Goal: Transaction & Acquisition: Book appointment/travel/reservation

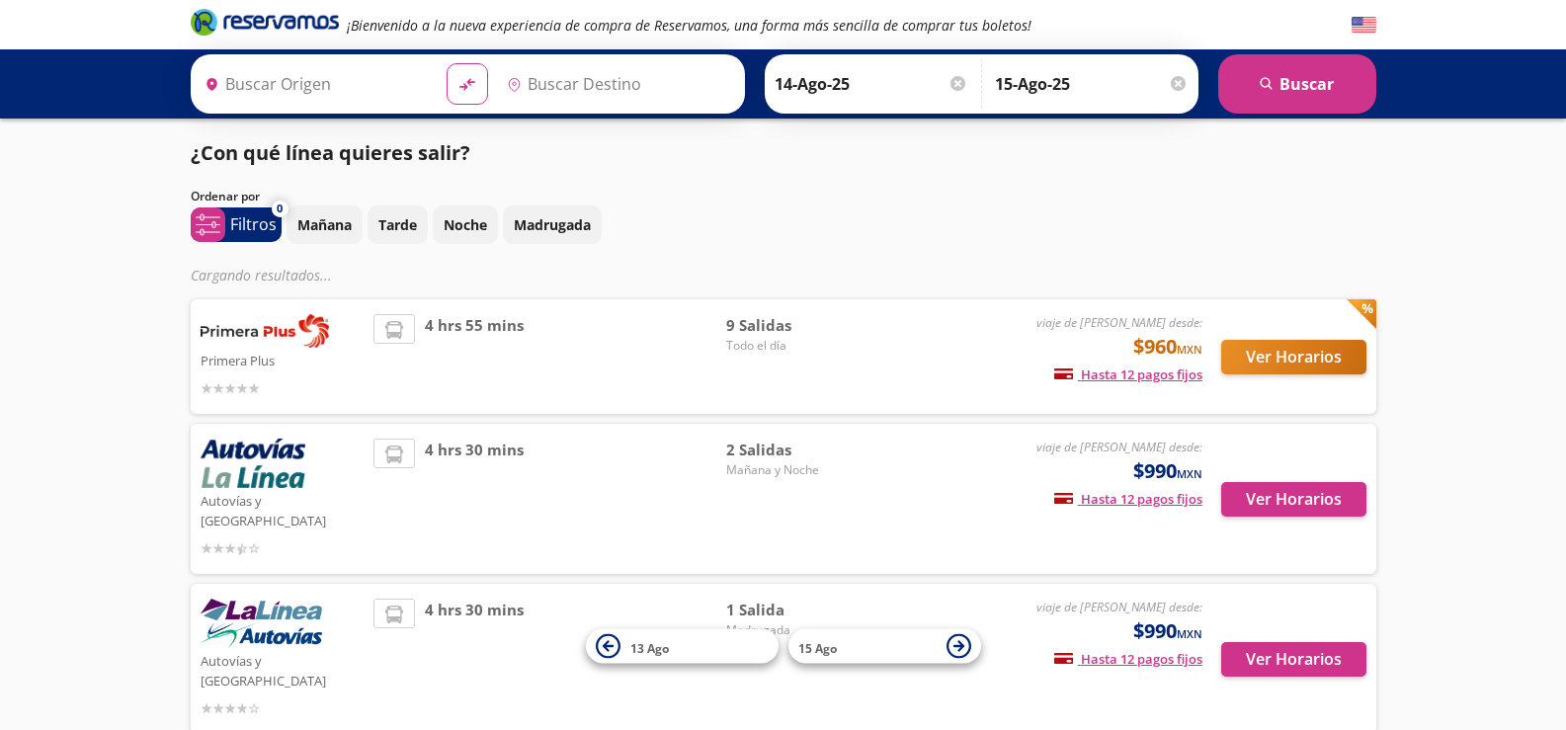
type input "Central de Autobuses Atlacomulco, [GEOGRAPHIC_DATA]"
type input "[GEOGRAPHIC_DATA], [GEOGRAPHIC_DATA]"
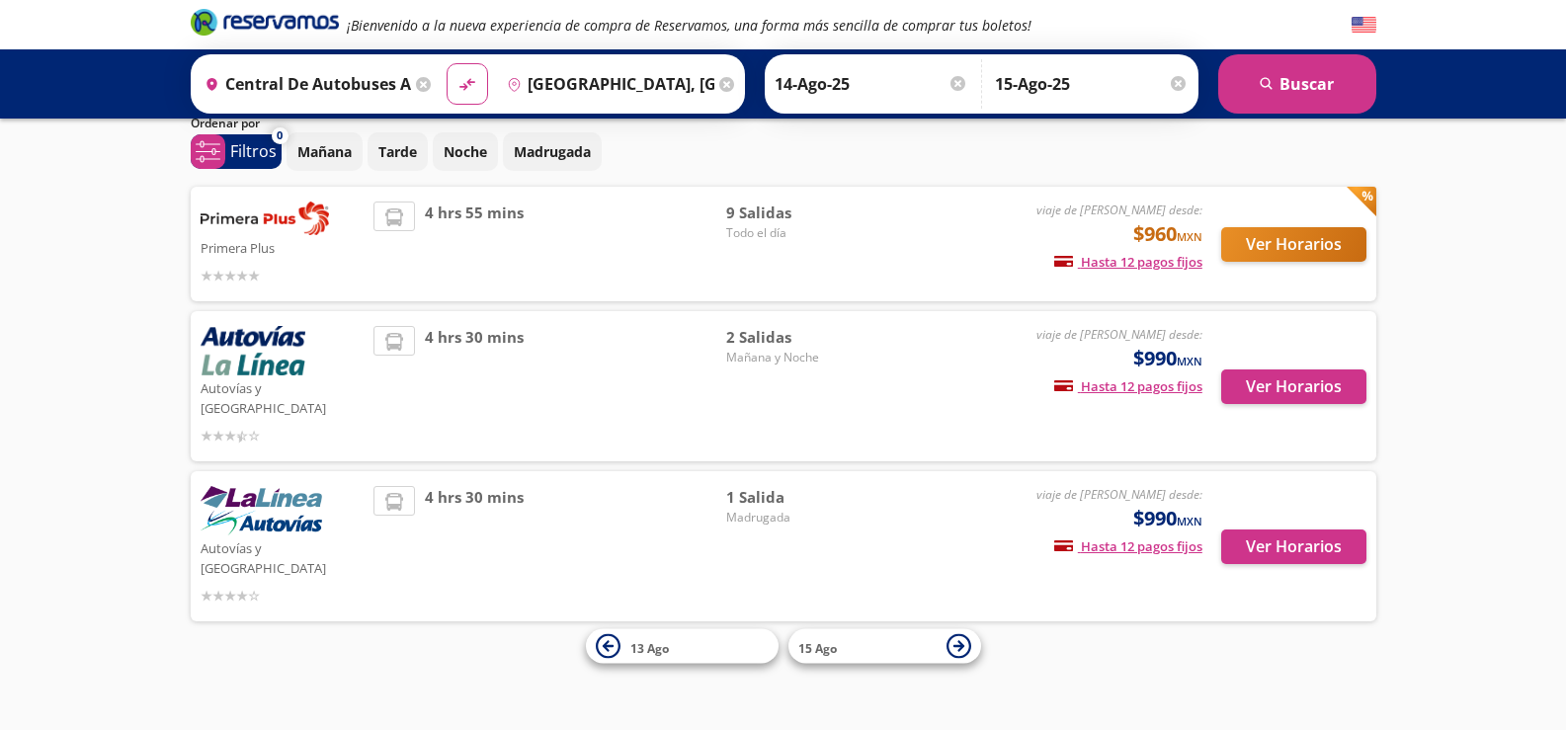
scroll to position [35, 0]
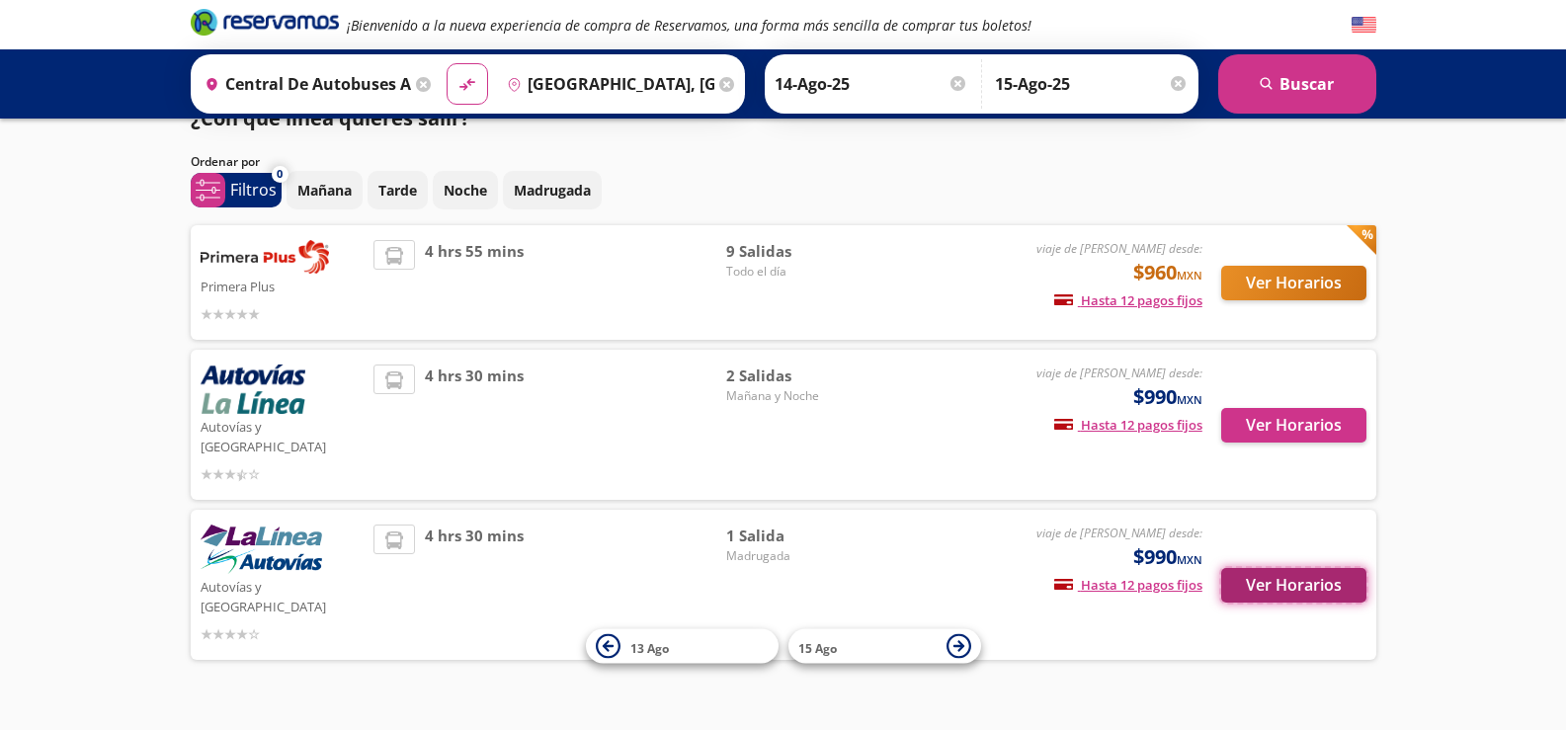
click at [1322, 568] on button "Ver Horarios" at bounding box center [1293, 585] width 145 height 35
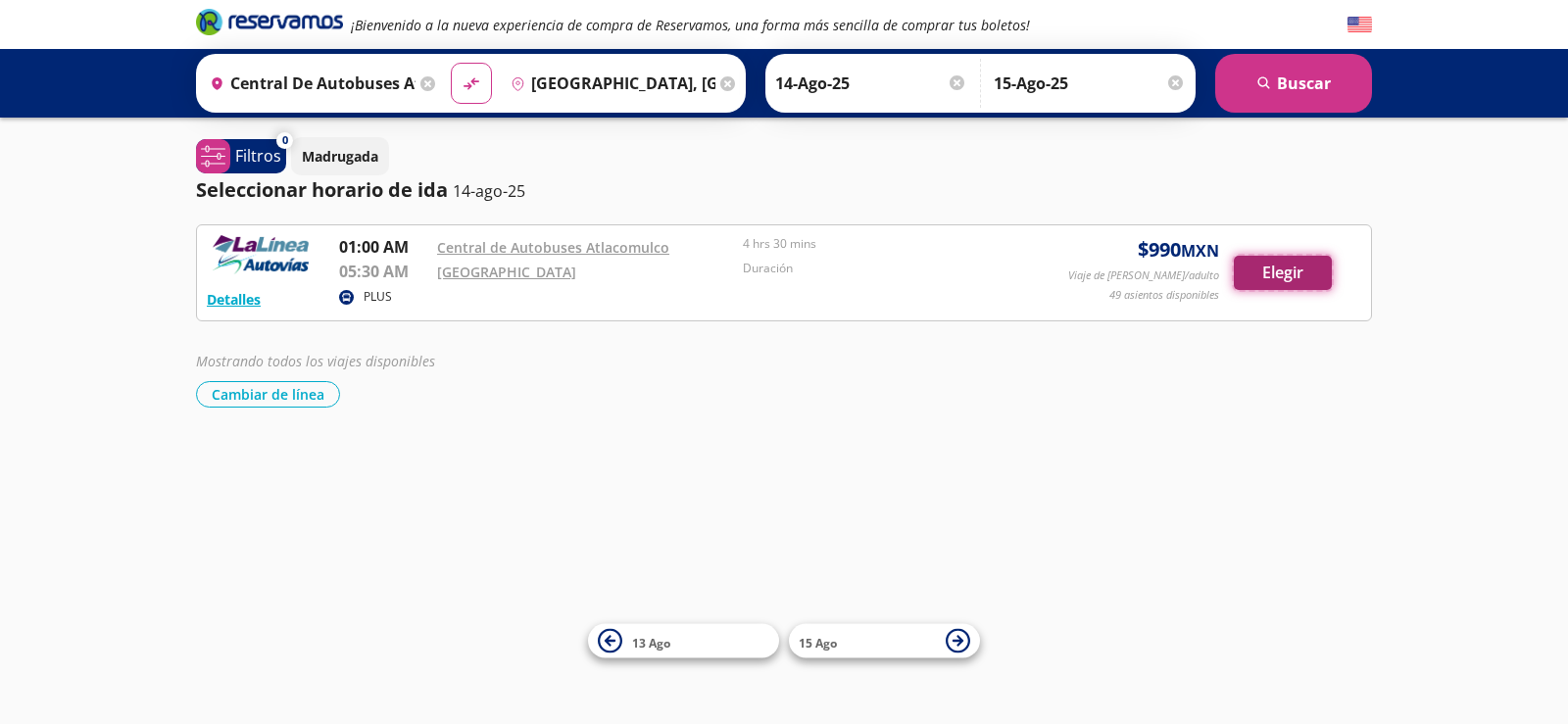
click at [1285, 282] on button "Elegir" at bounding box center [1282, 273] width 98 height 35
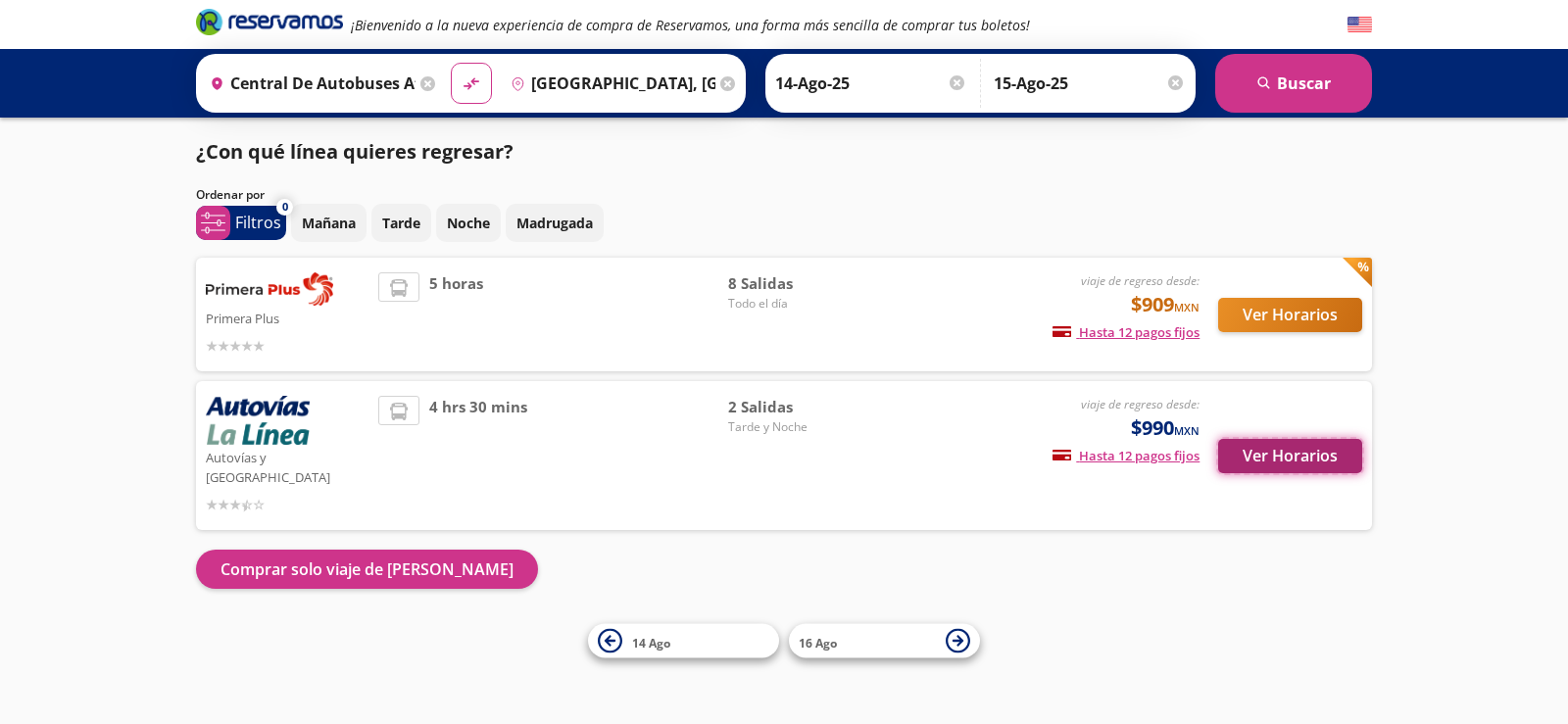
click at [1262, 440] on button "Ver Horarios" at bounding box center [1289, 456] width 144 height 35
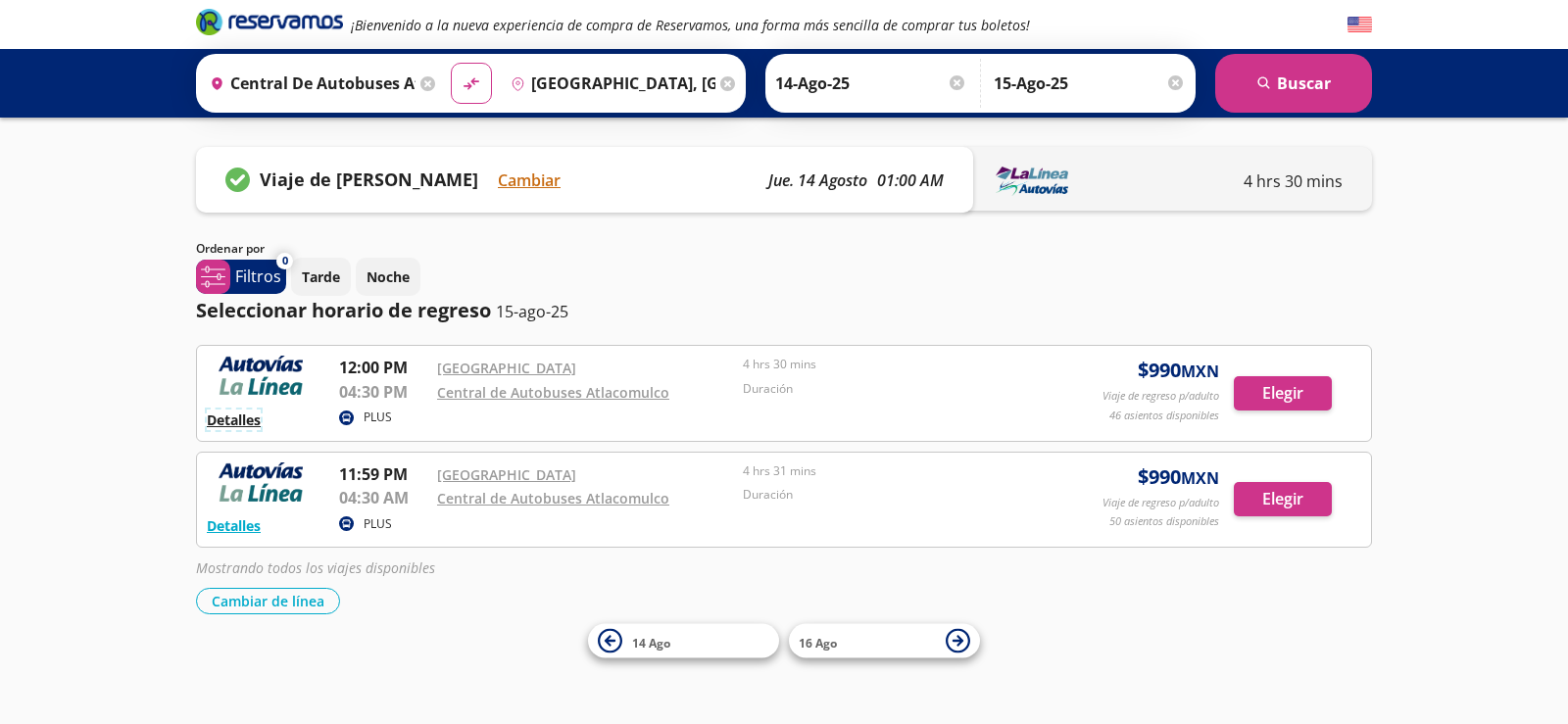
click at [244, 422] on button "Detalles" at bounding box center [234, 420] width 54 height 21
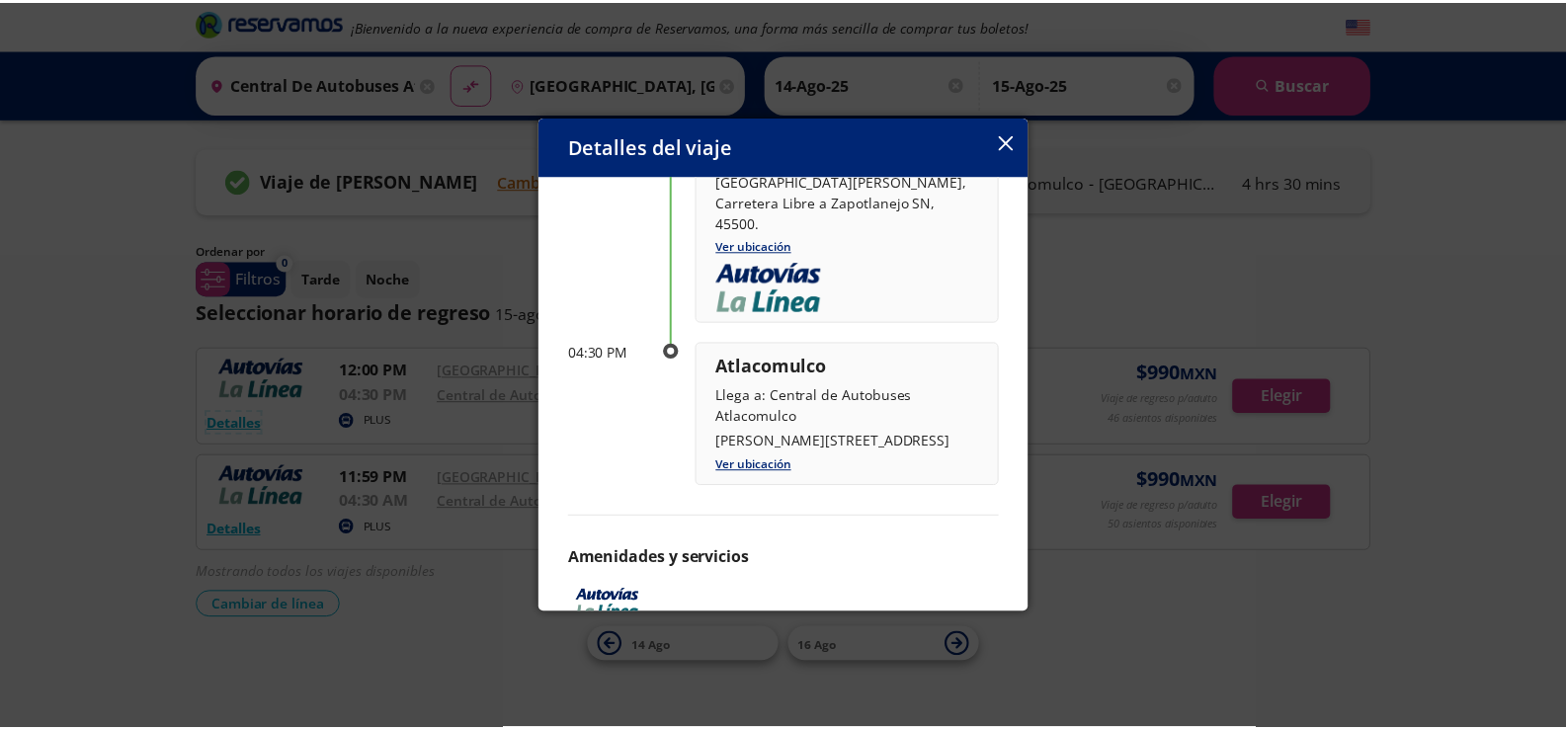
scroll to position [335, 0]
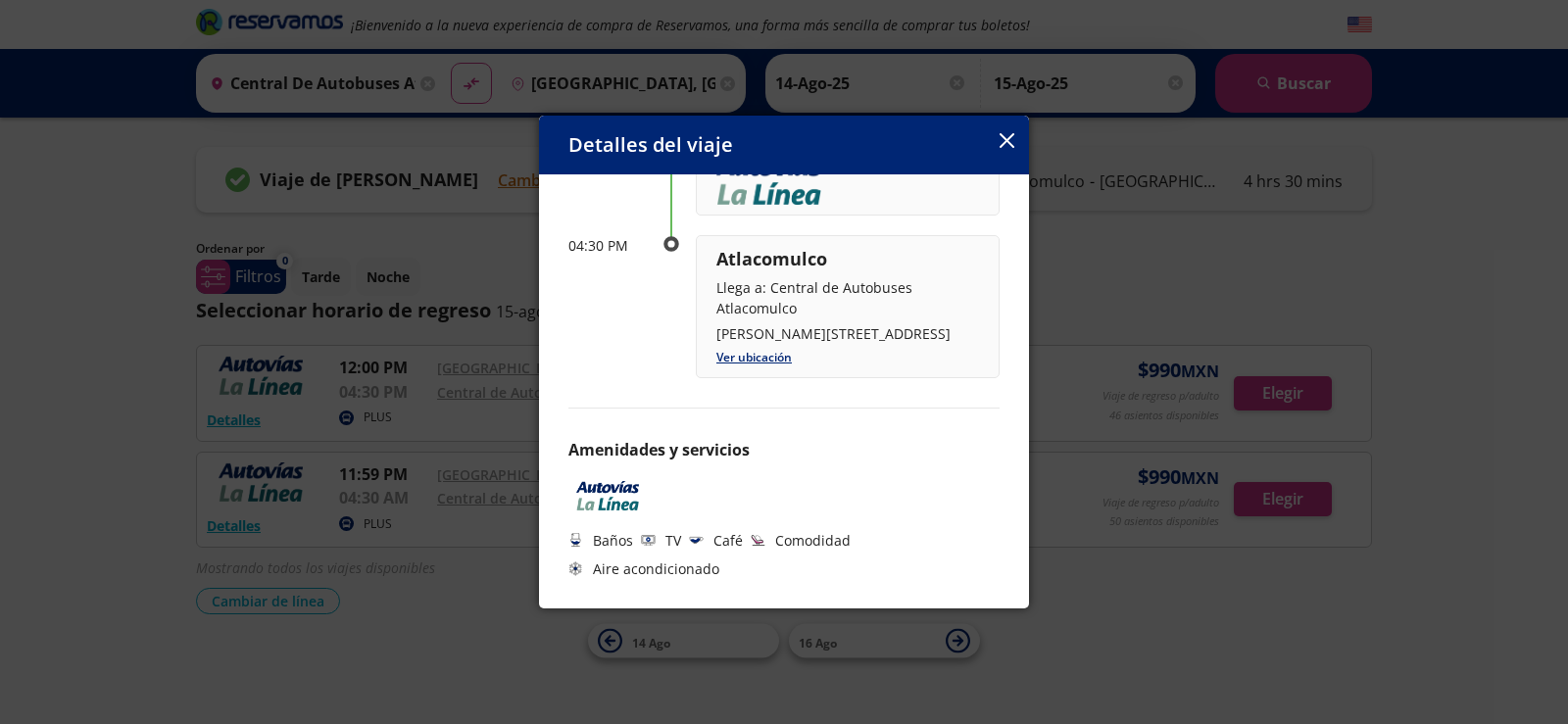
click at [1007, 145] on icon "button" at bounding box center [1007, 140] width 15 height 15
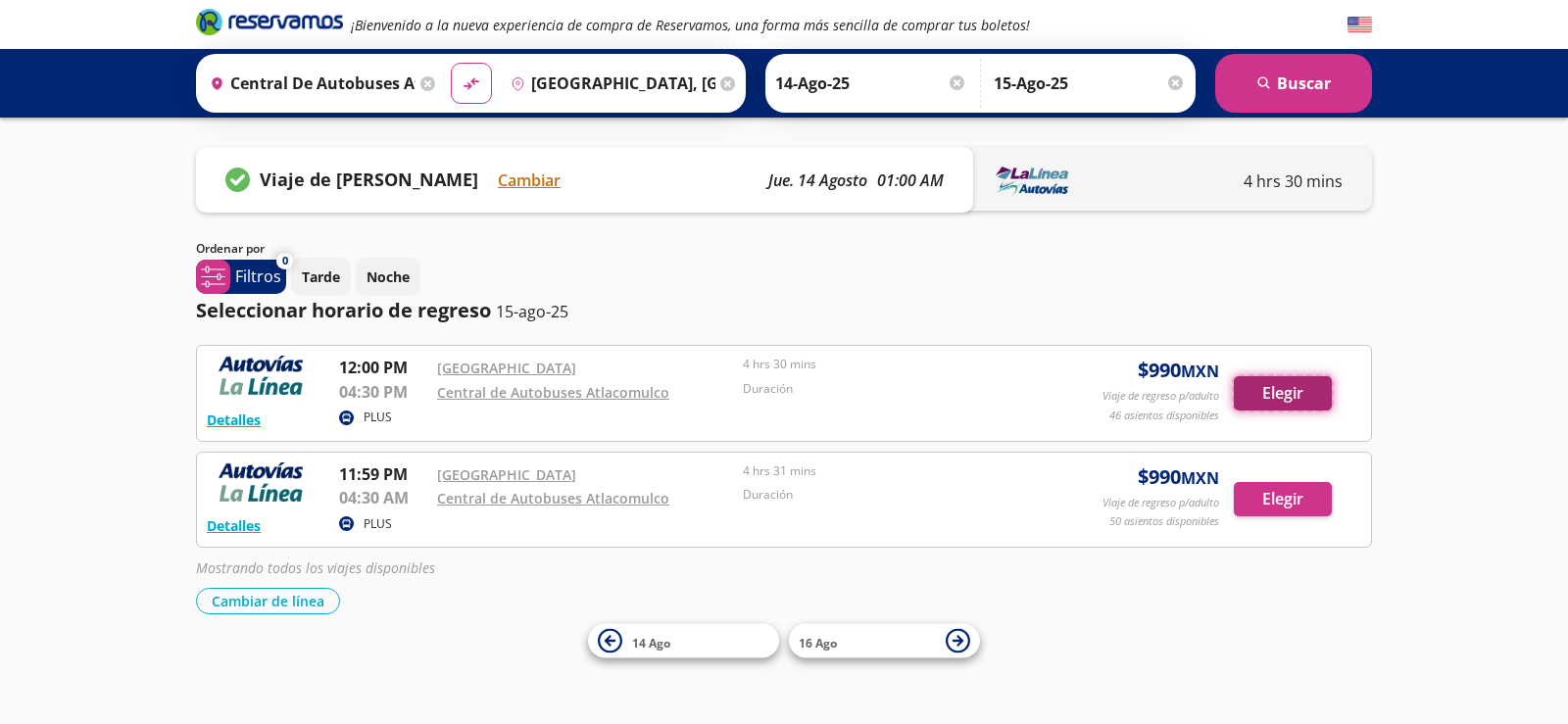
click at [1280, 396] on button "Elegir" at bounding box center [1282, 393] width 98 height 35
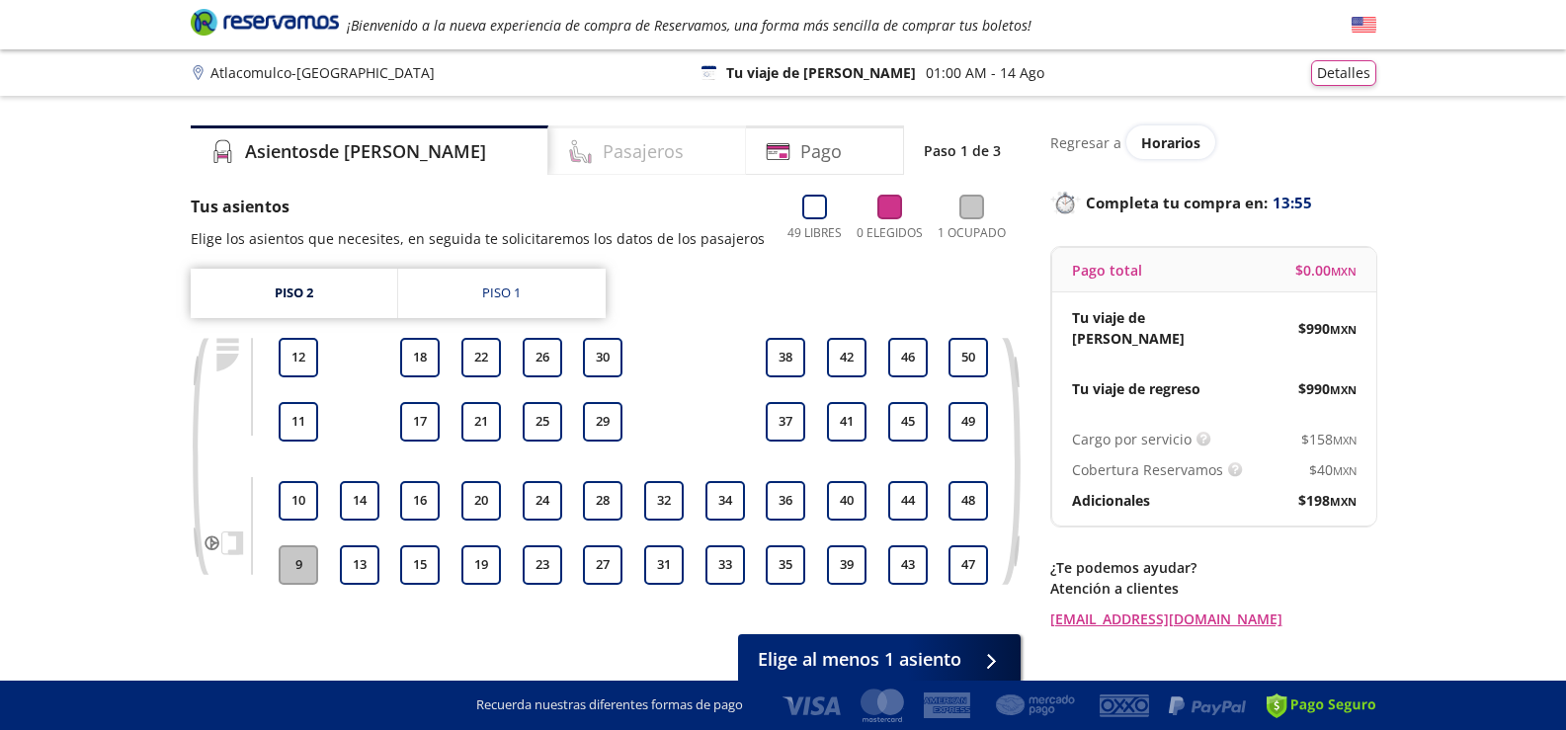
click at [603, 155] on h4 "Pasajeros" at bounding box center [643, 151] width 81 height 27
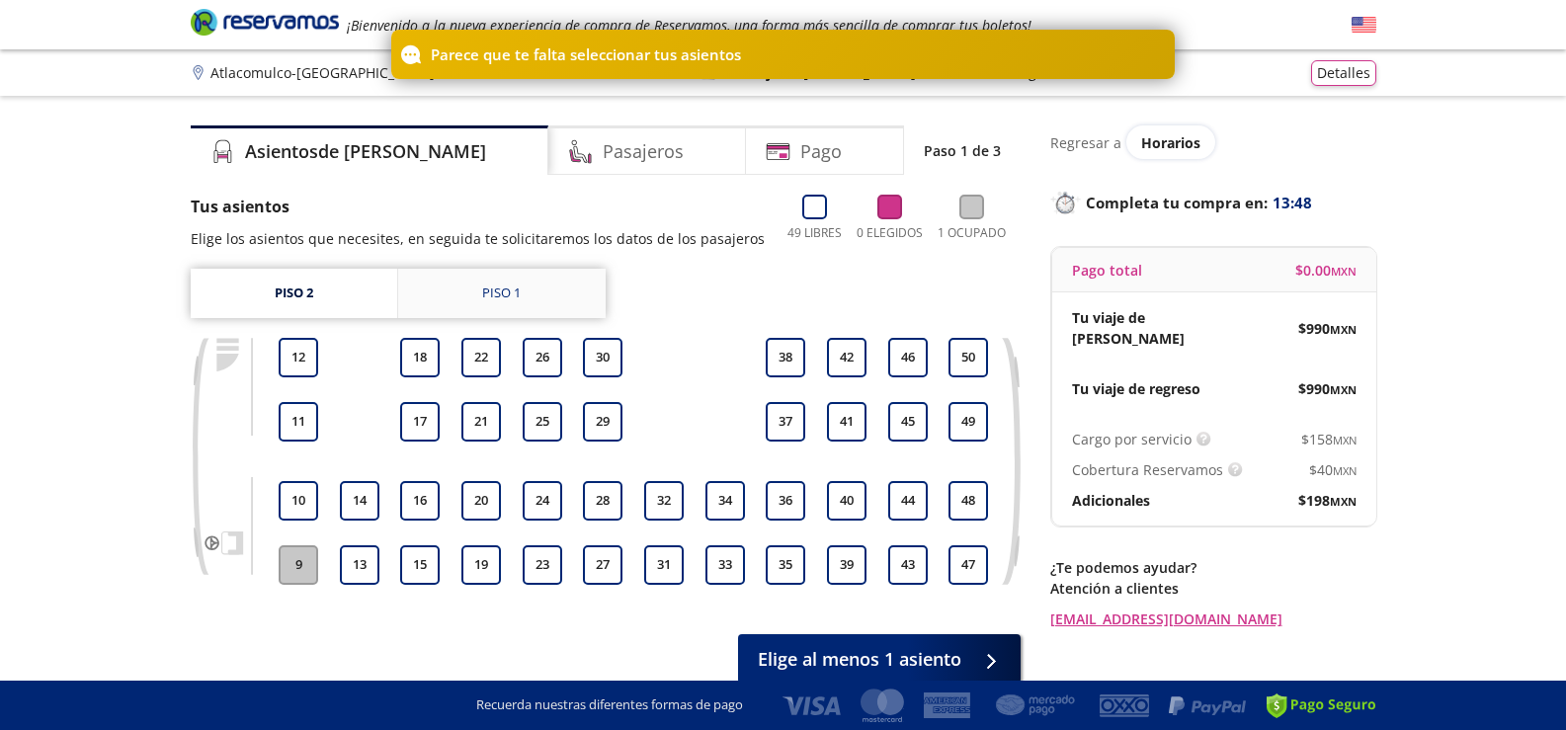
click at [506, 292] on div "Piso 1" at bounding box center [501, 294] width 39 height 20
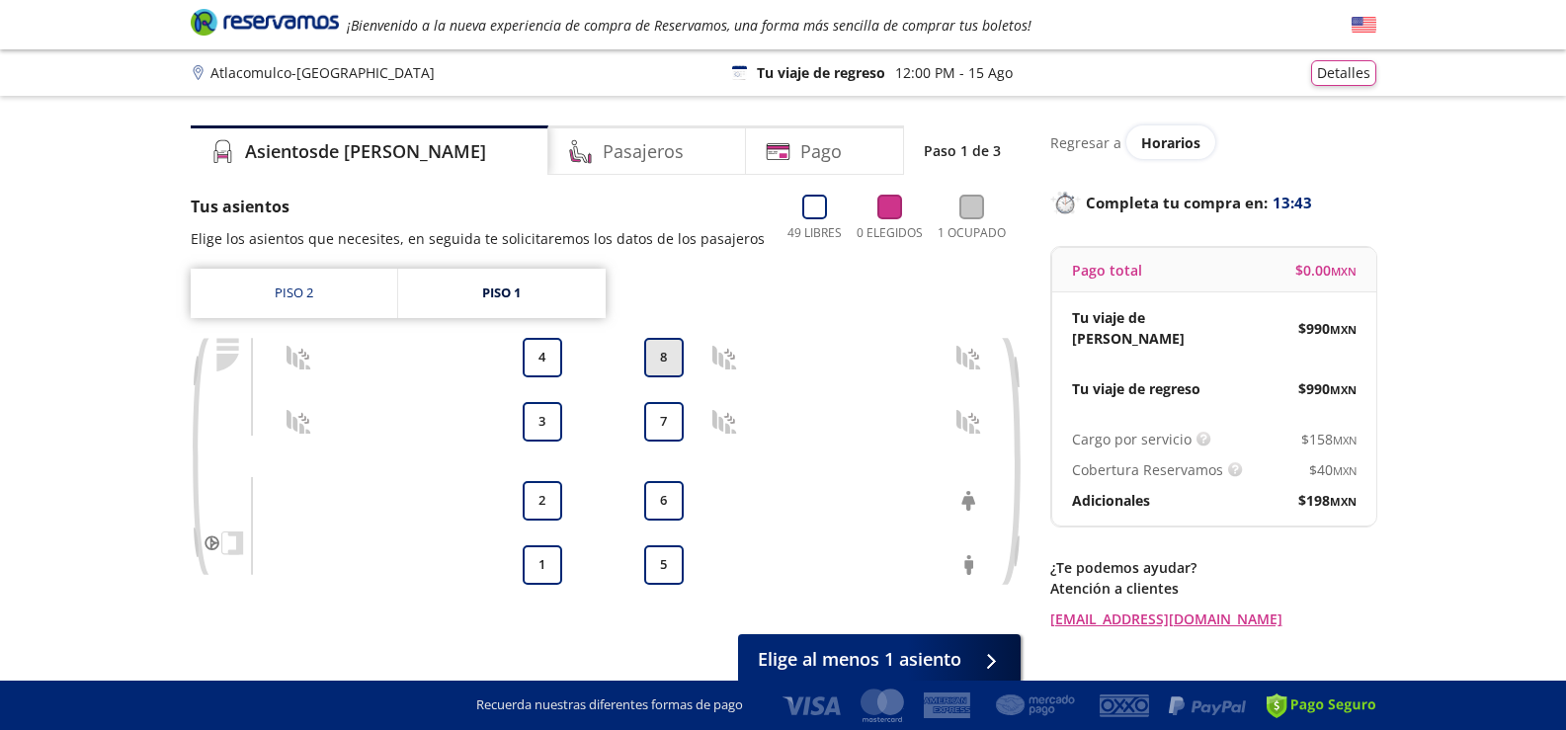
click at [659, 357] on button "8" at bounding box center [664, 358] width 40 height 40
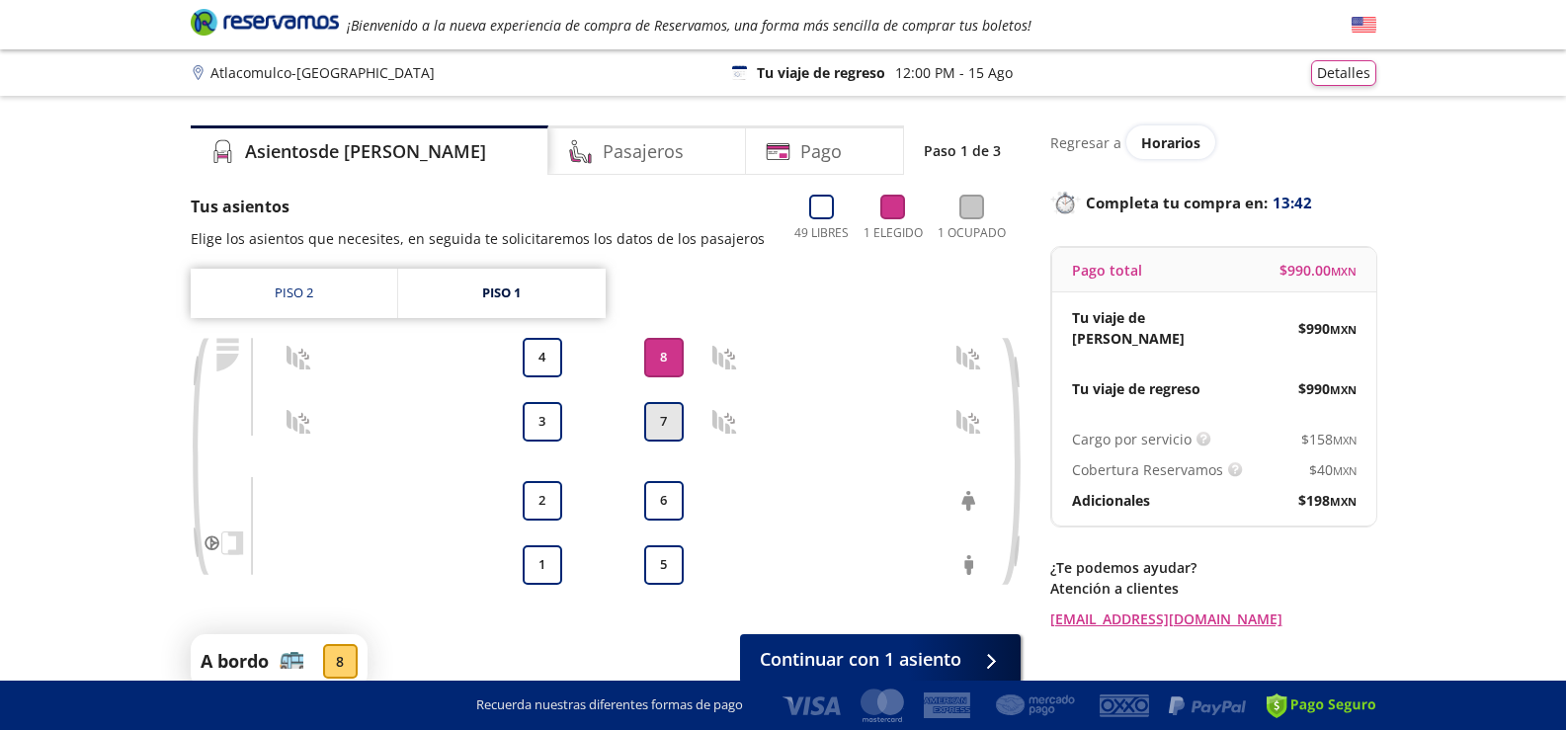
click at [662, 415] on button "7" at bounding box center [664, 422] width 40 height 40
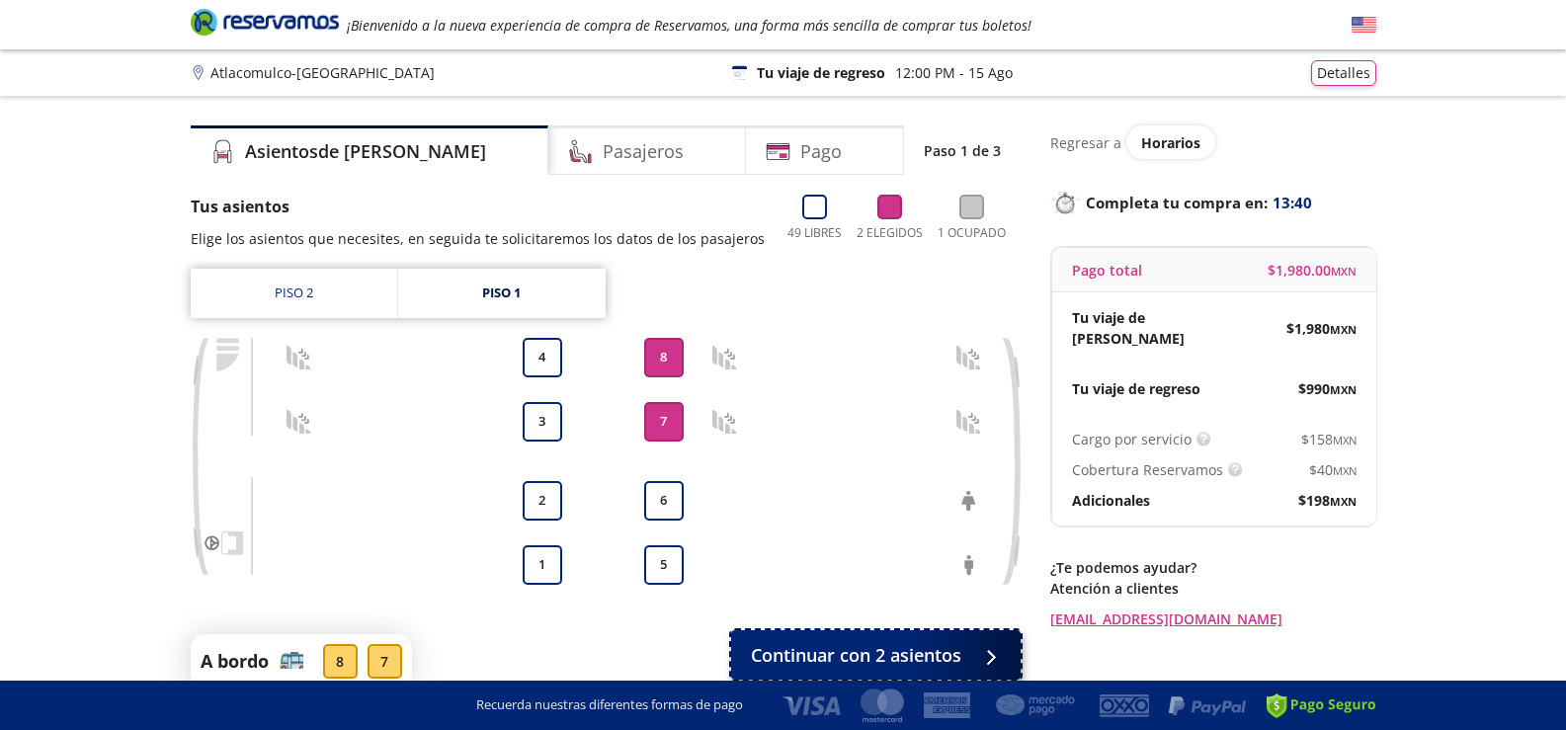
click at [976, 665] on div at bounding box center [986, 655] width 30 height 25
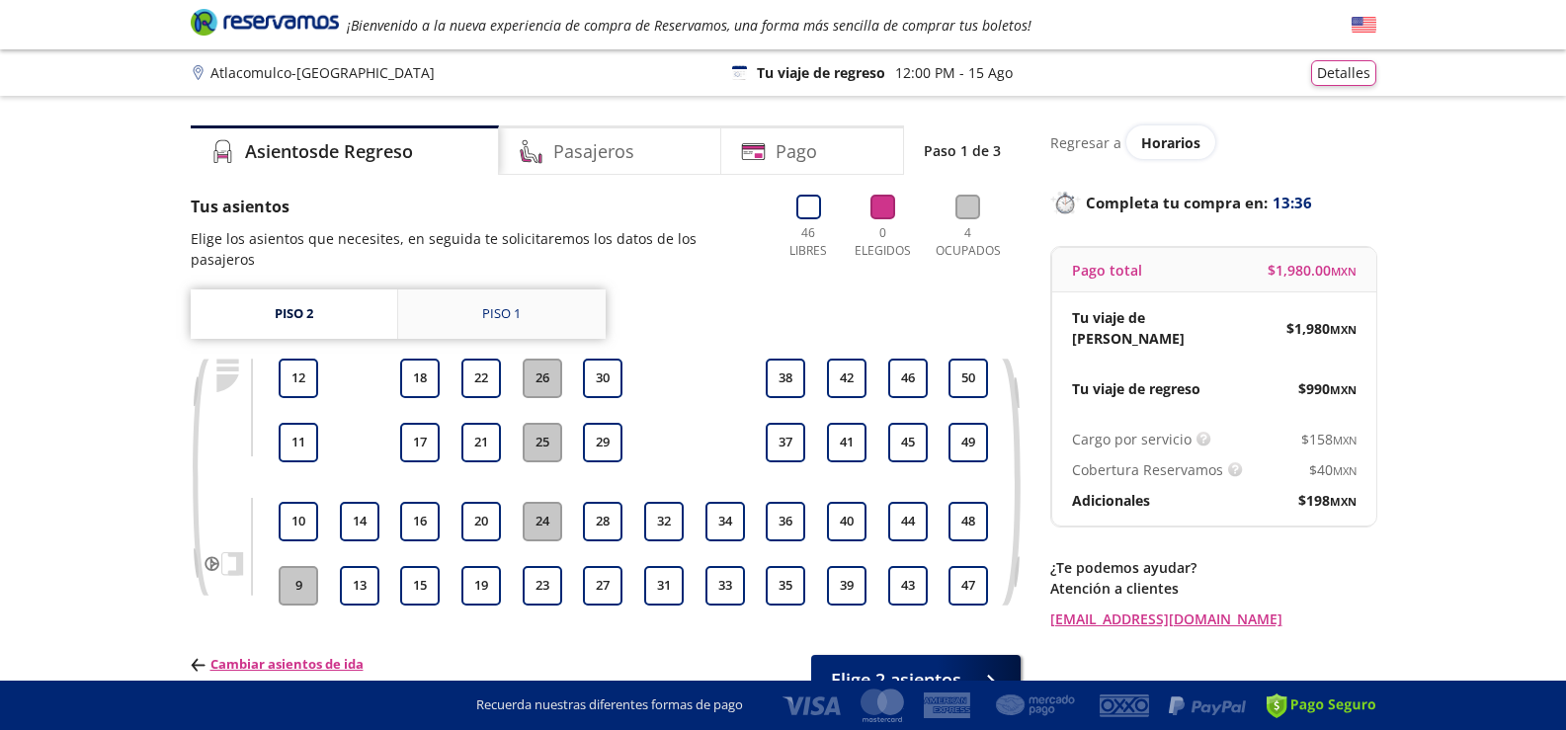
click at [532, 294] on link "Piso 1" at bounding box center [502, 314] width 208 height 49
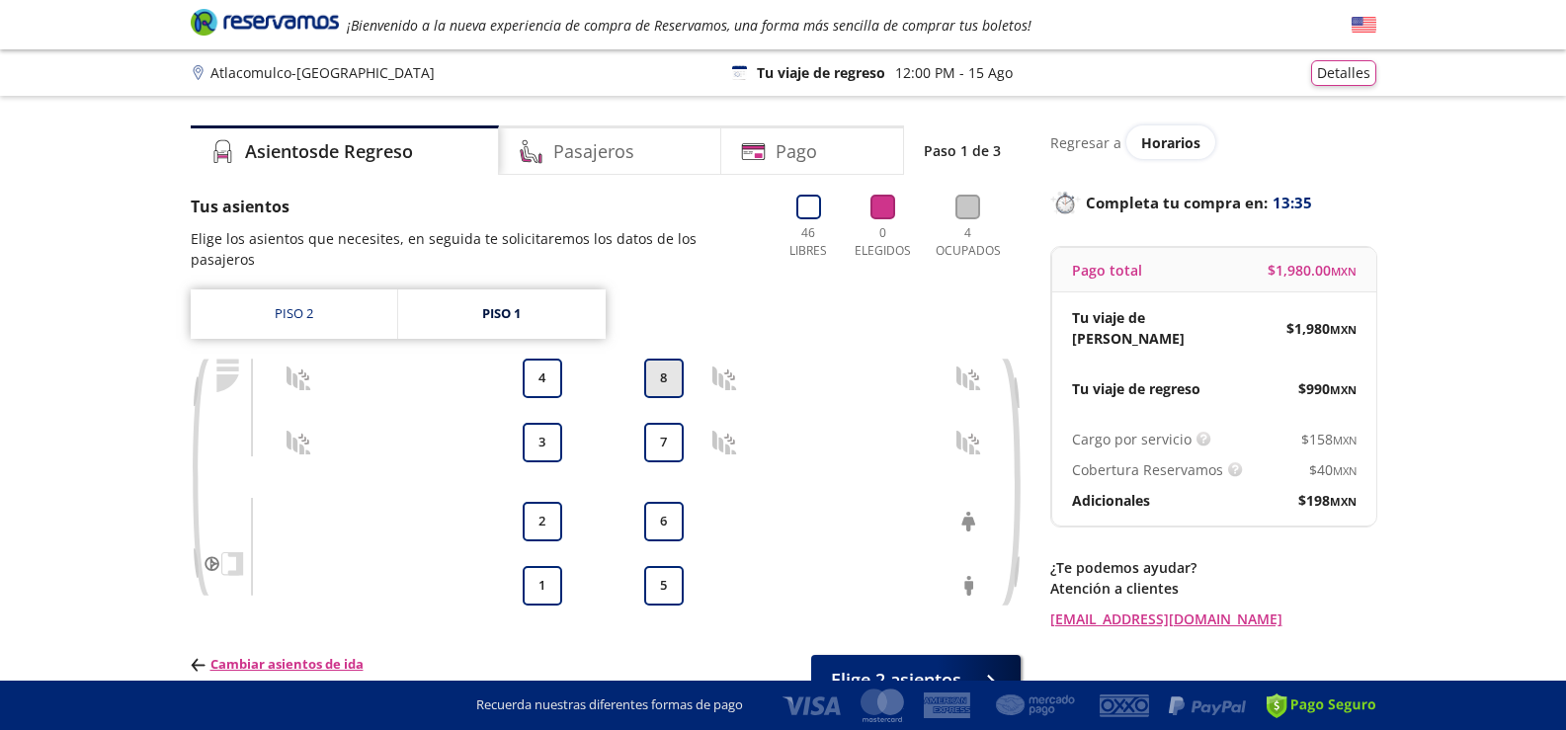
click at [665, 360] on button "8" at bounding box center [664, 379] width 40 height 40
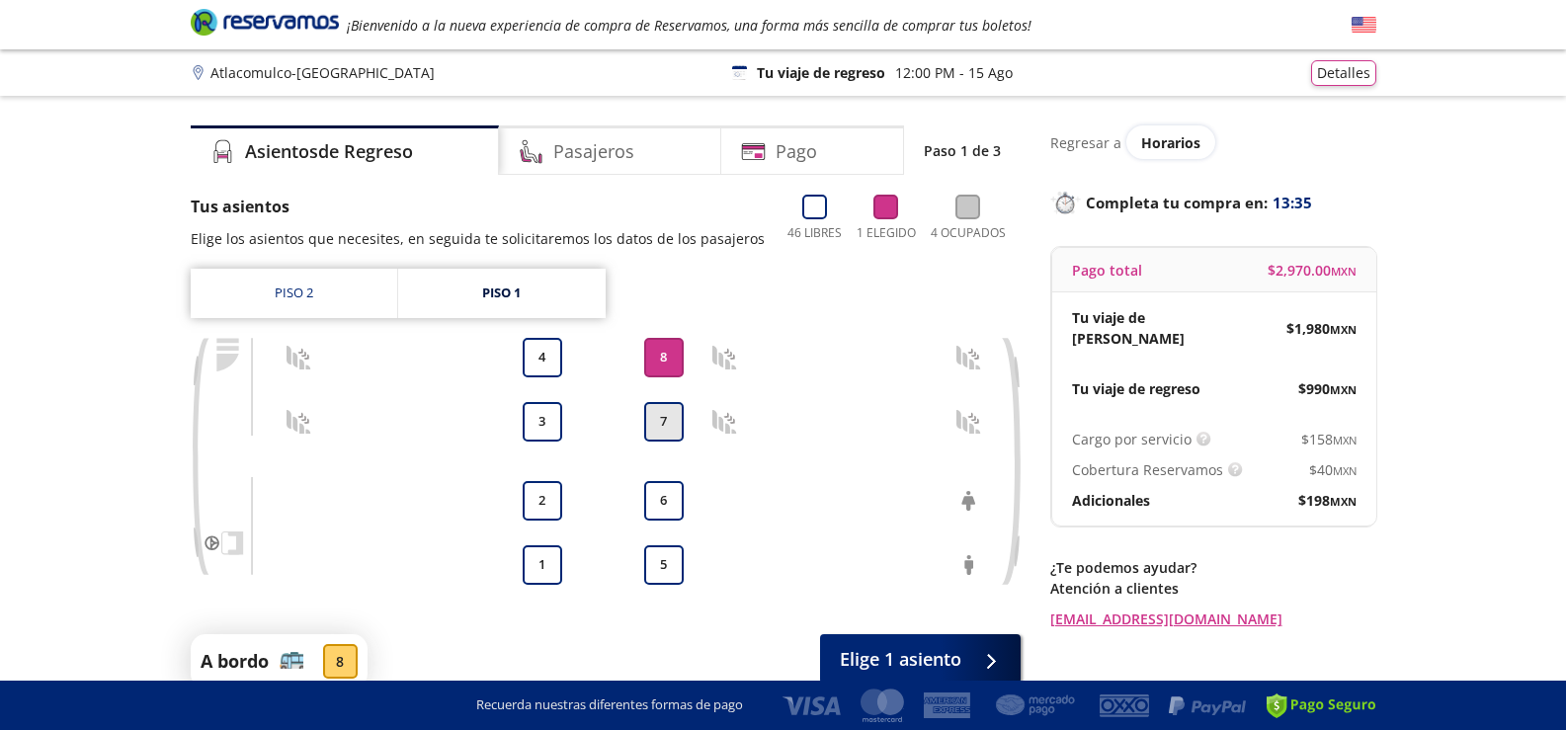
click at [664, 427] on button "7" at bounding box center [664, 422] width 40 height 40
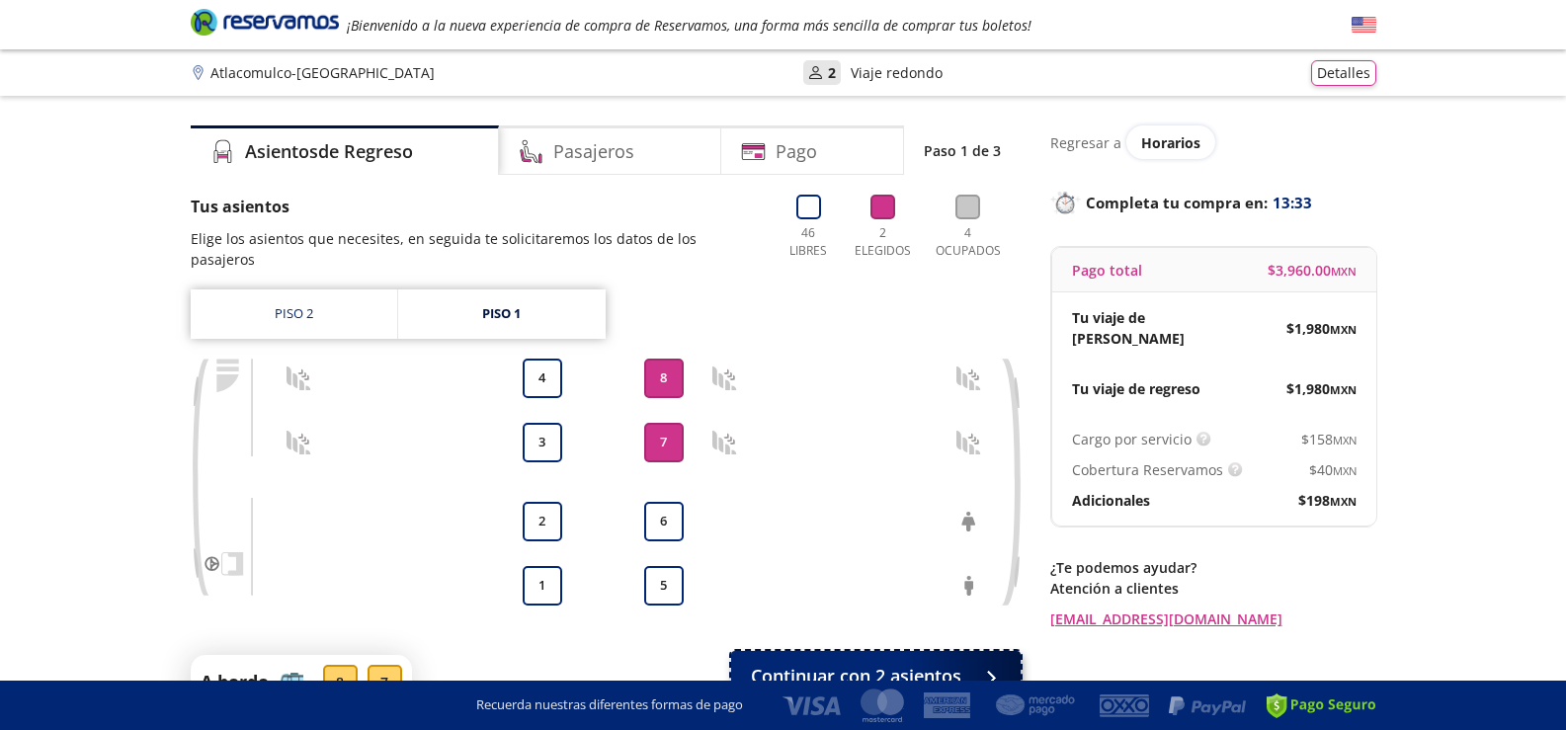
click at [956, 663] on span "Continuar con 2 asientos" at bounding box center [856, 676] width 210 height 27
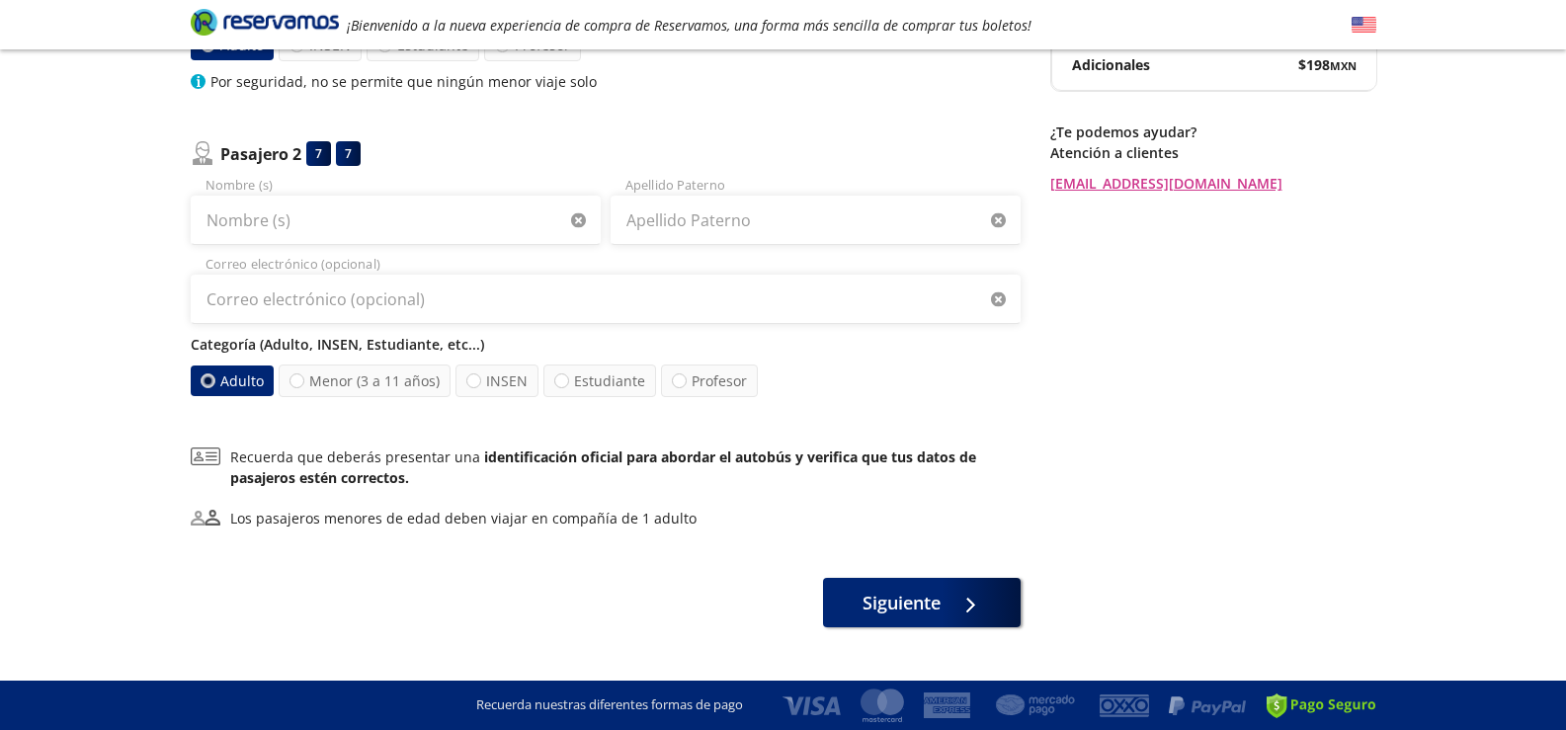
scroll to position [471, 0]
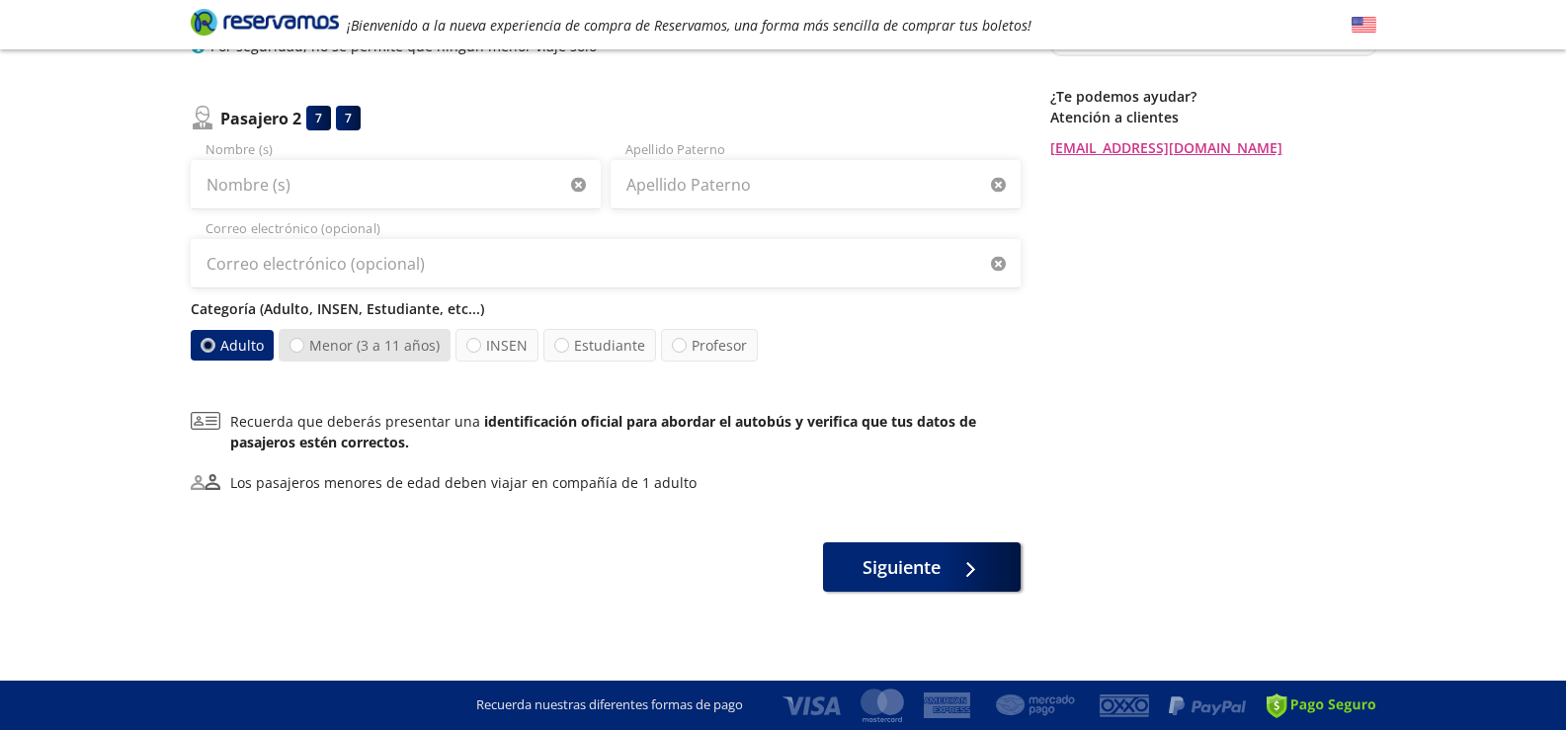
click at [341, 353] on label "Menor (3 a 11 años)" at bounding box center [365, 345] width 172 height 33
click at [303, 352] on input "Menor (3 a 11 años)" at bounding box center [297, 345] width 13 height 13
radio input "true"
radio input "false"
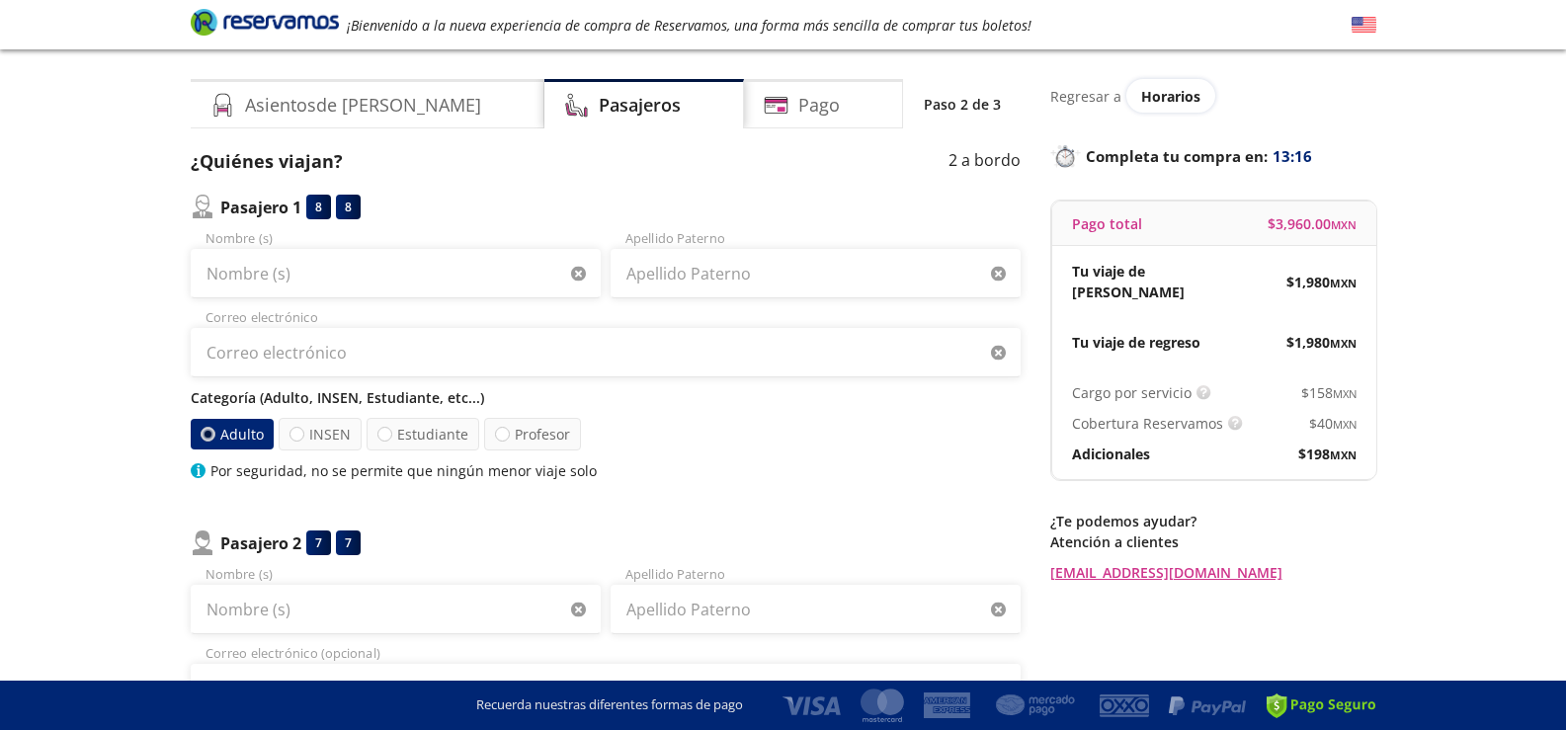
scroll to position [0, 0]
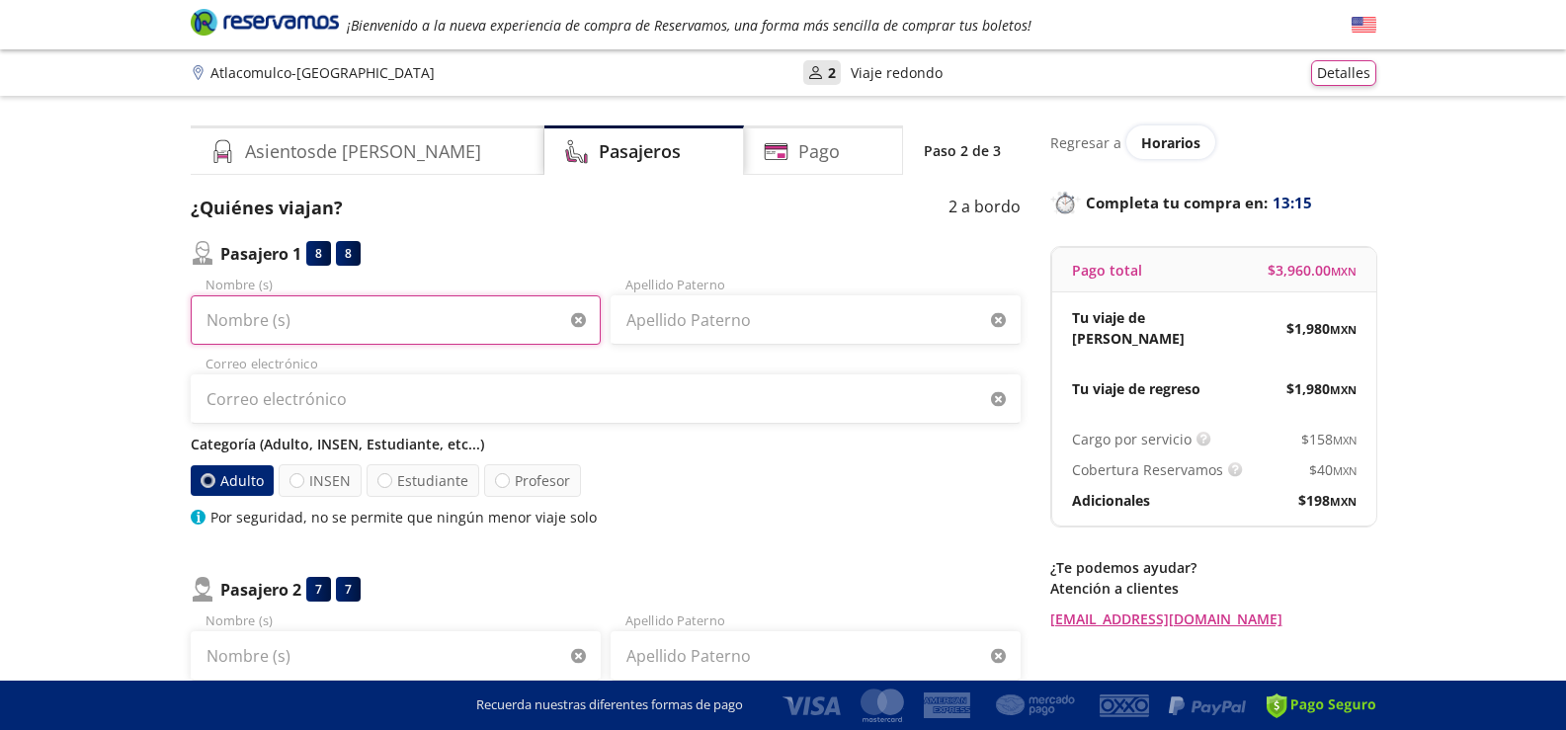
click at [316, 316] on input "Nombre (s)" at bounding box center [396, 319] width 410 height 49
type input "D"
type input "[PERSON_NAME]"
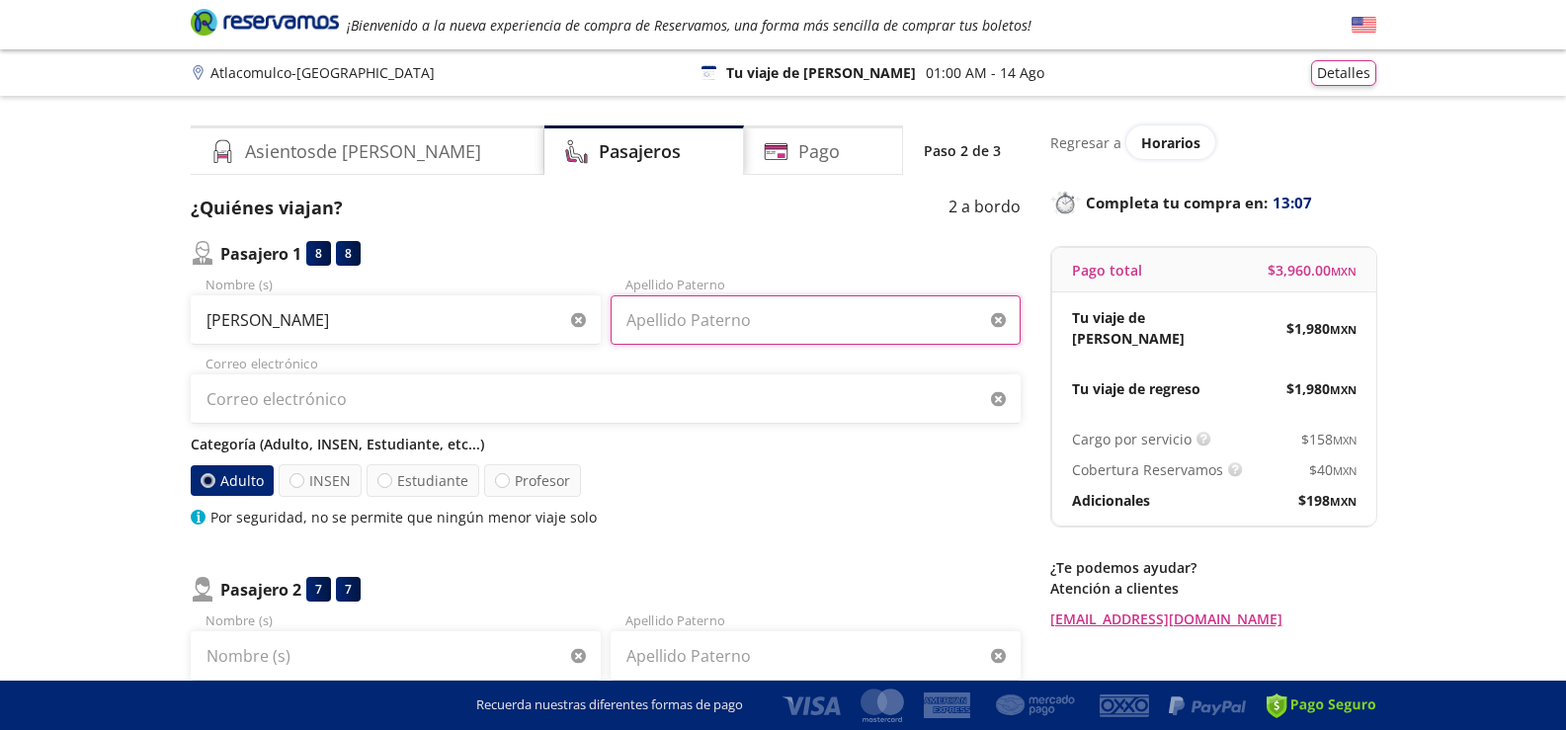
click at [650, 320] on input "Apellido Paterno" at bounding box center [816, 319] width 410 height 49
type input "CRUZ"
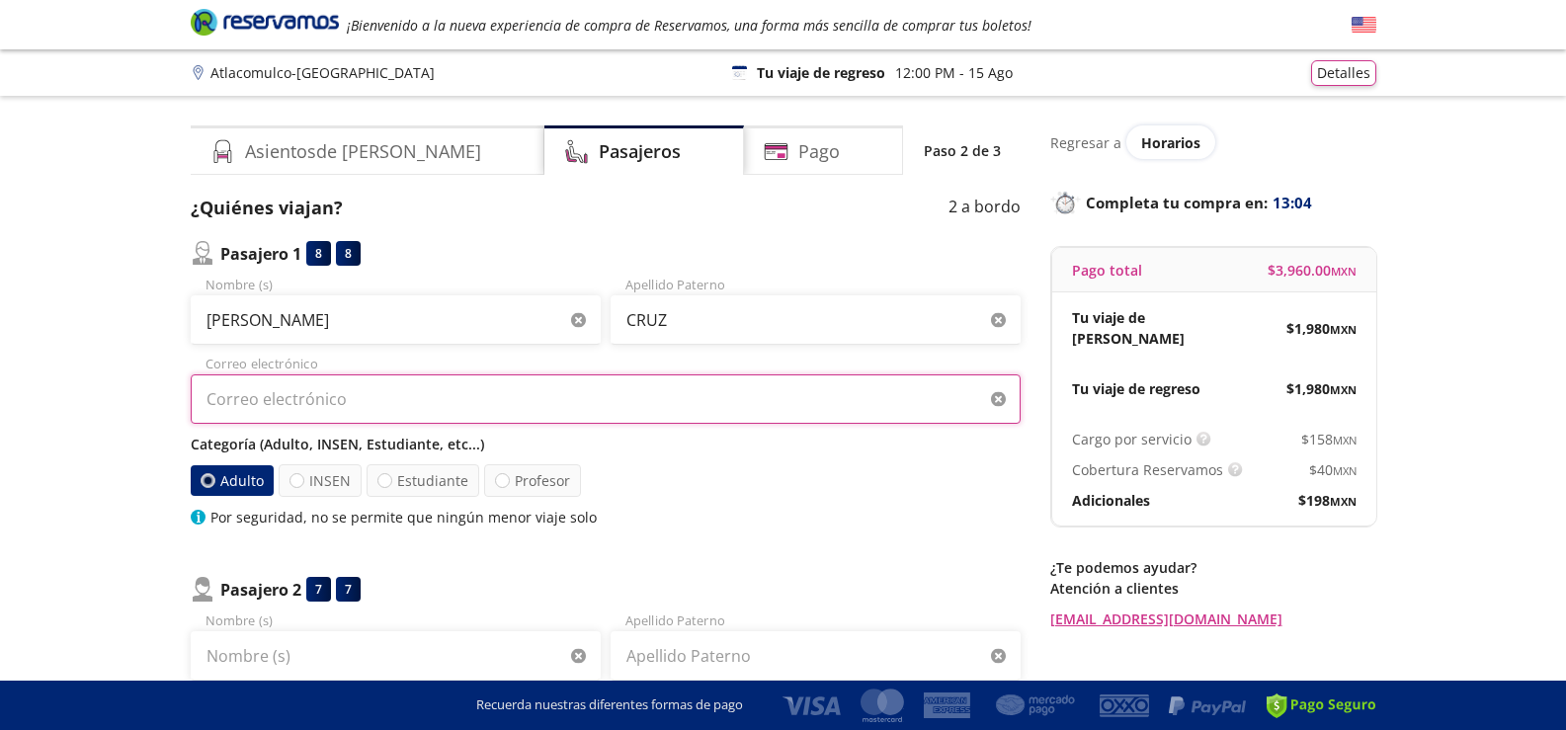
click at [318, 393] on input "Correo electrónico" at bounding box center [606, 399] width 830 height 49
type input "C"
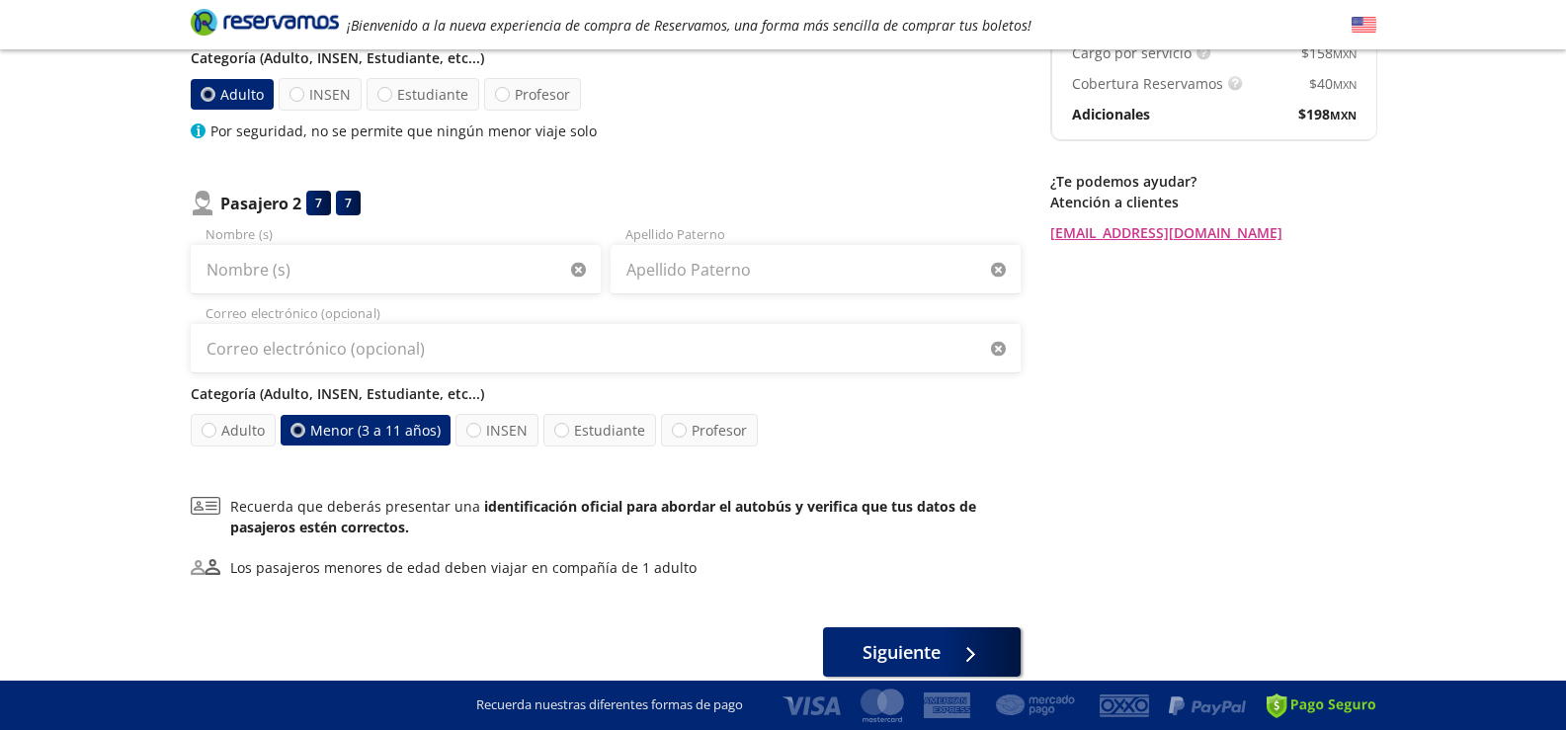
scroll to position [395, 0]
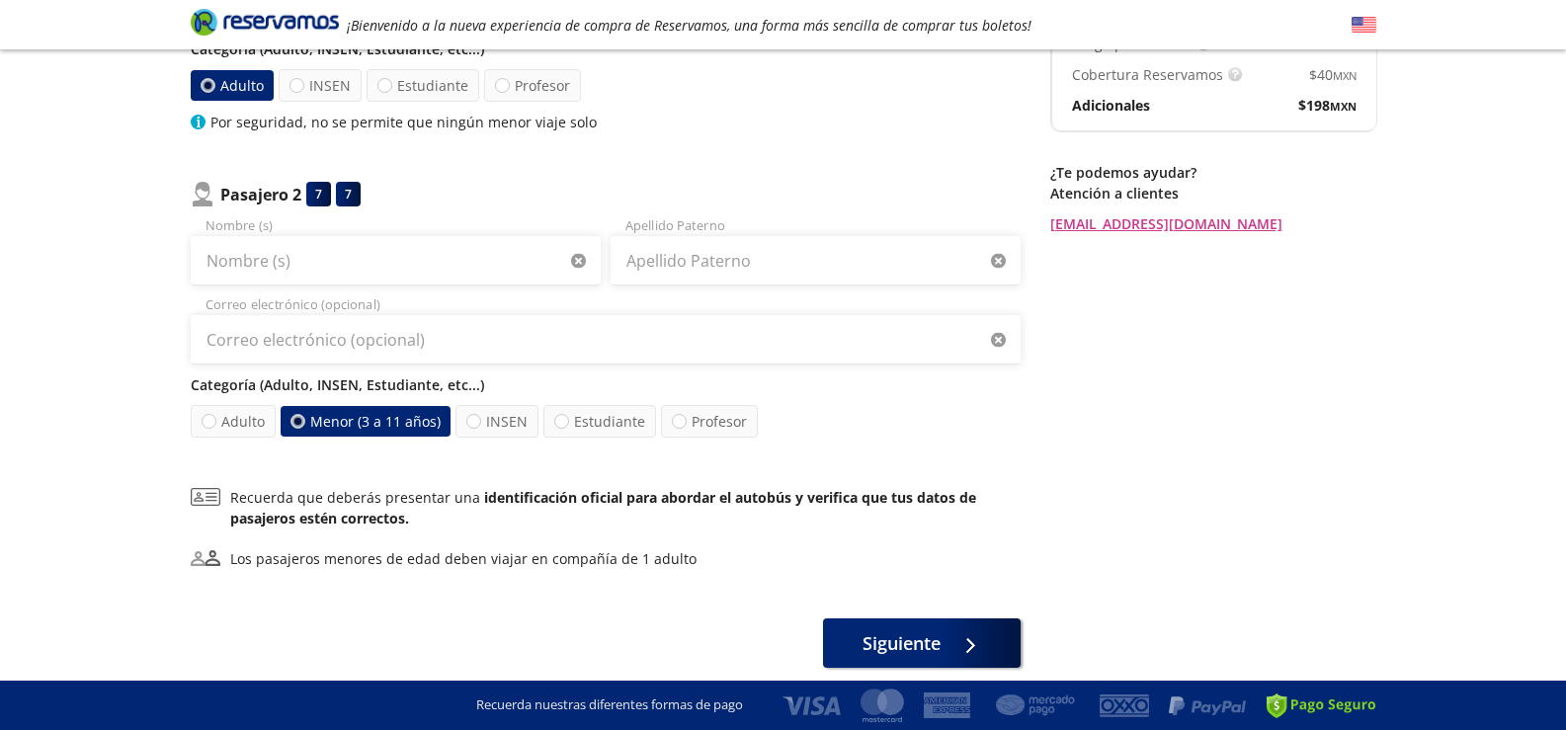
type input "[EMAIL_ADDRESS][DOMAIN_NAME]"
click at [284, 264] on input "Nombre (s)" at bounding box center [396, 260] width 410 height 49
type input "c"
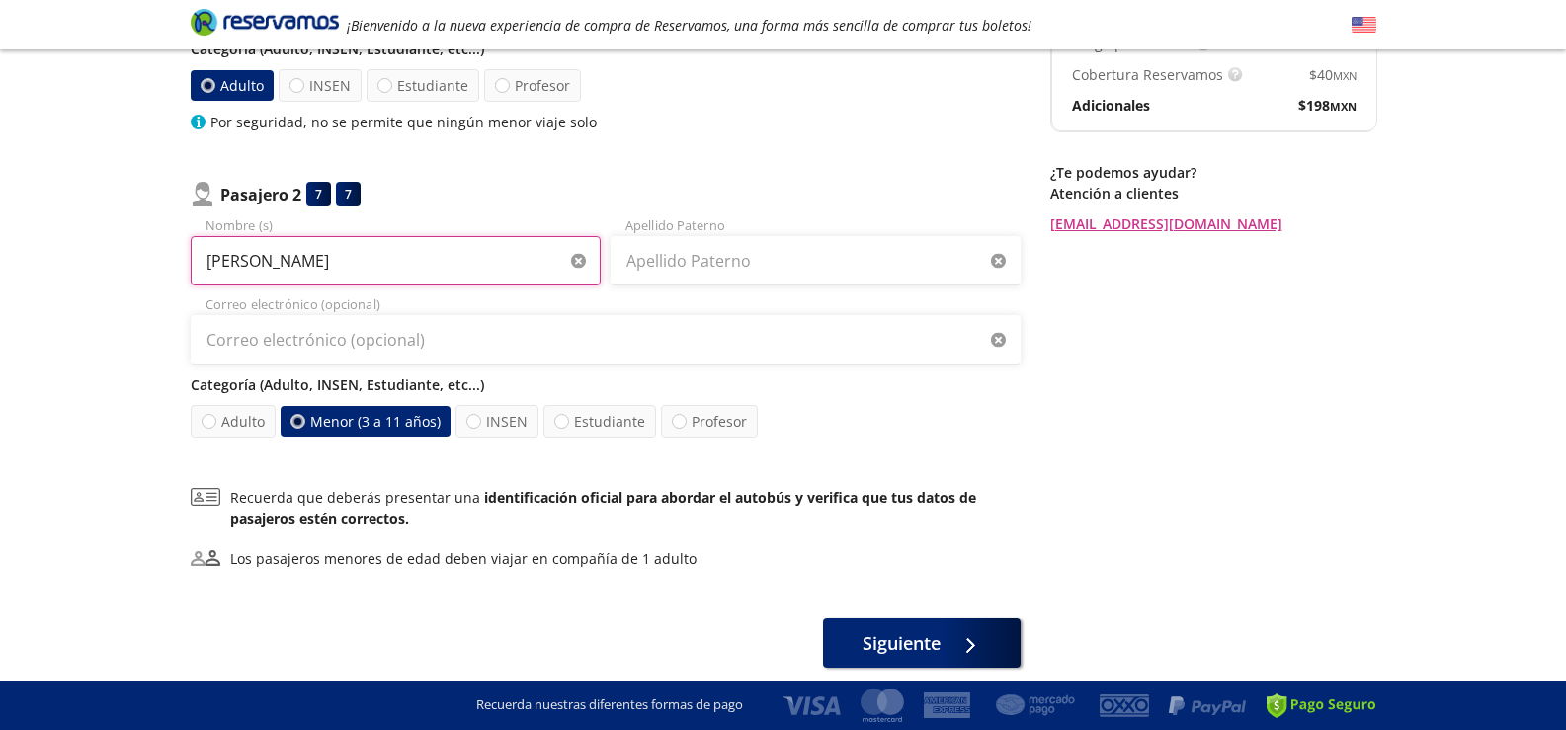
type input "[PERSON_NAME]"
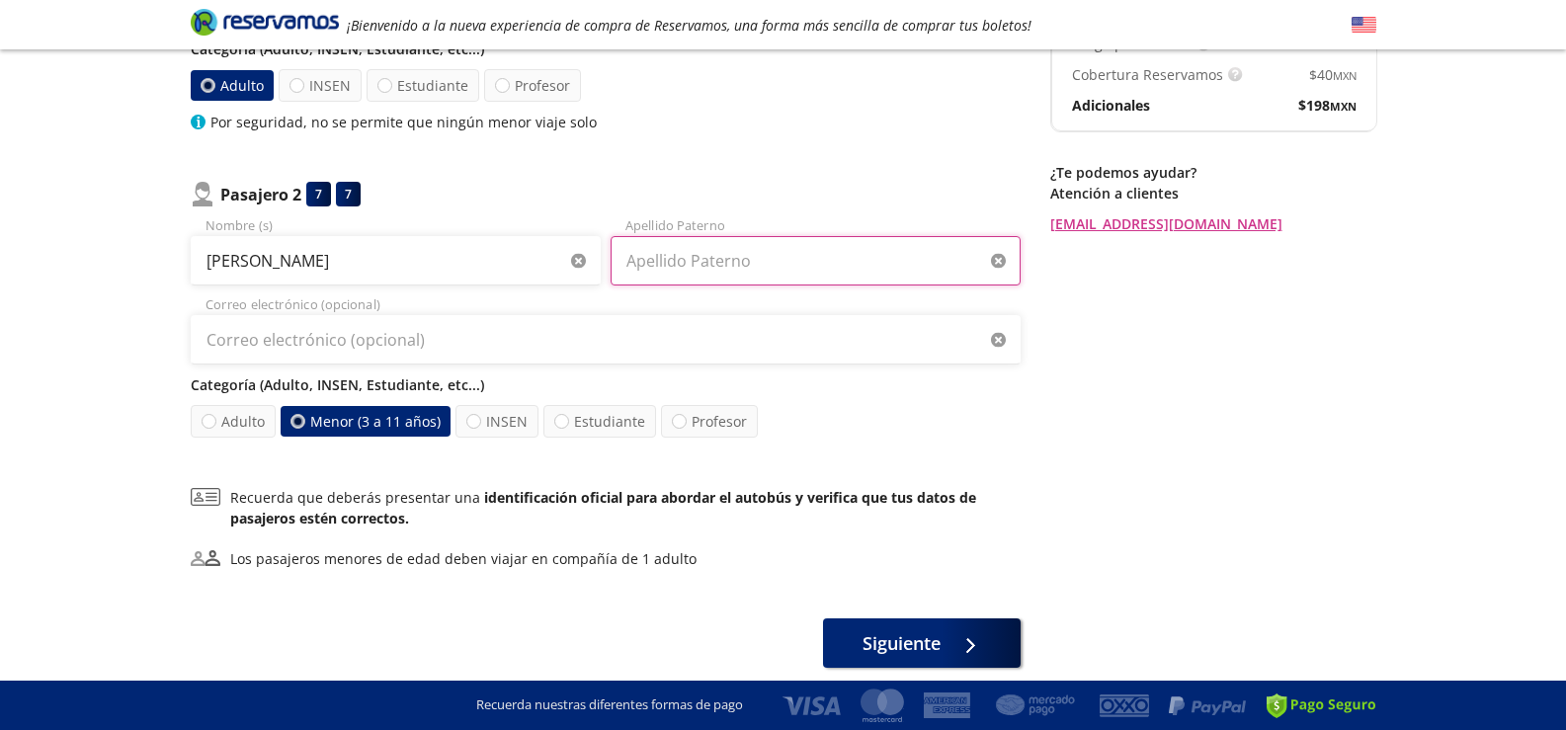
click at [823, 277] on input "Apellido Paterno" at bounding box center [816, 260] width 410 height 49
type input "DE LA CRUZ"
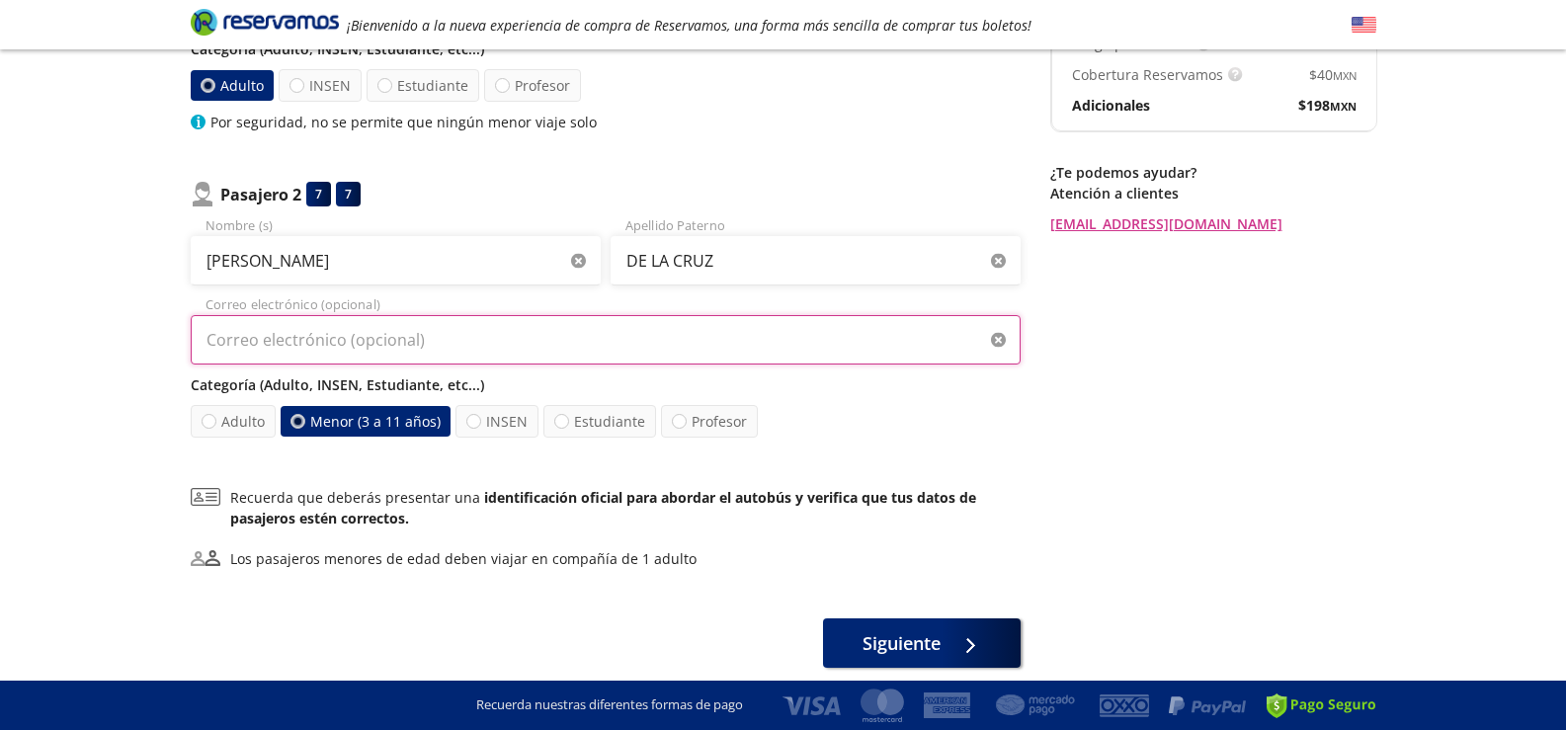
click at [451, 350] on input "Correo electrónico (opcional)" at bounding box center [606, 339] width 830 height 49
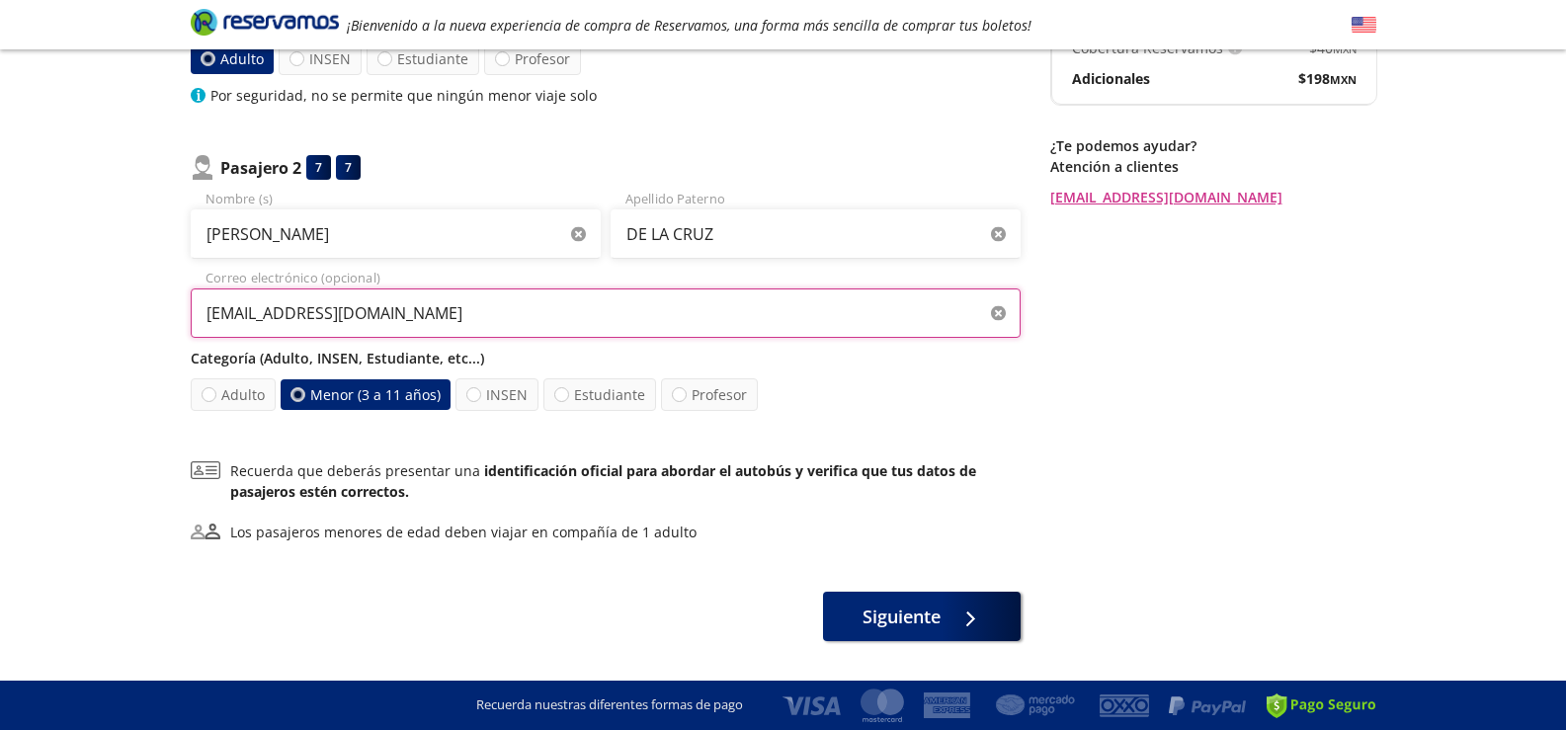
scroll to position [471, 0]
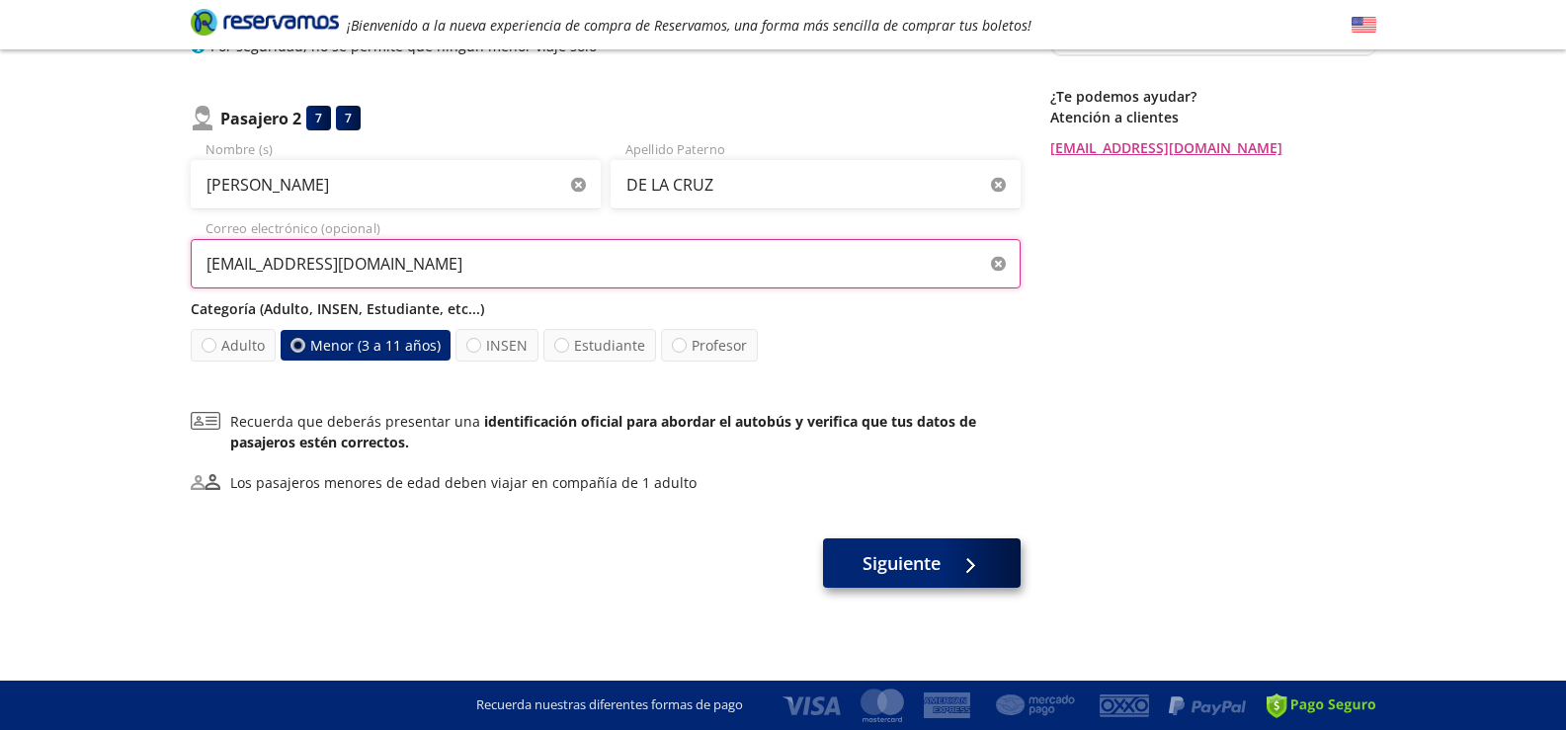
type input "[EMAIL_ADDRESS][DOMAIN_NAME]"
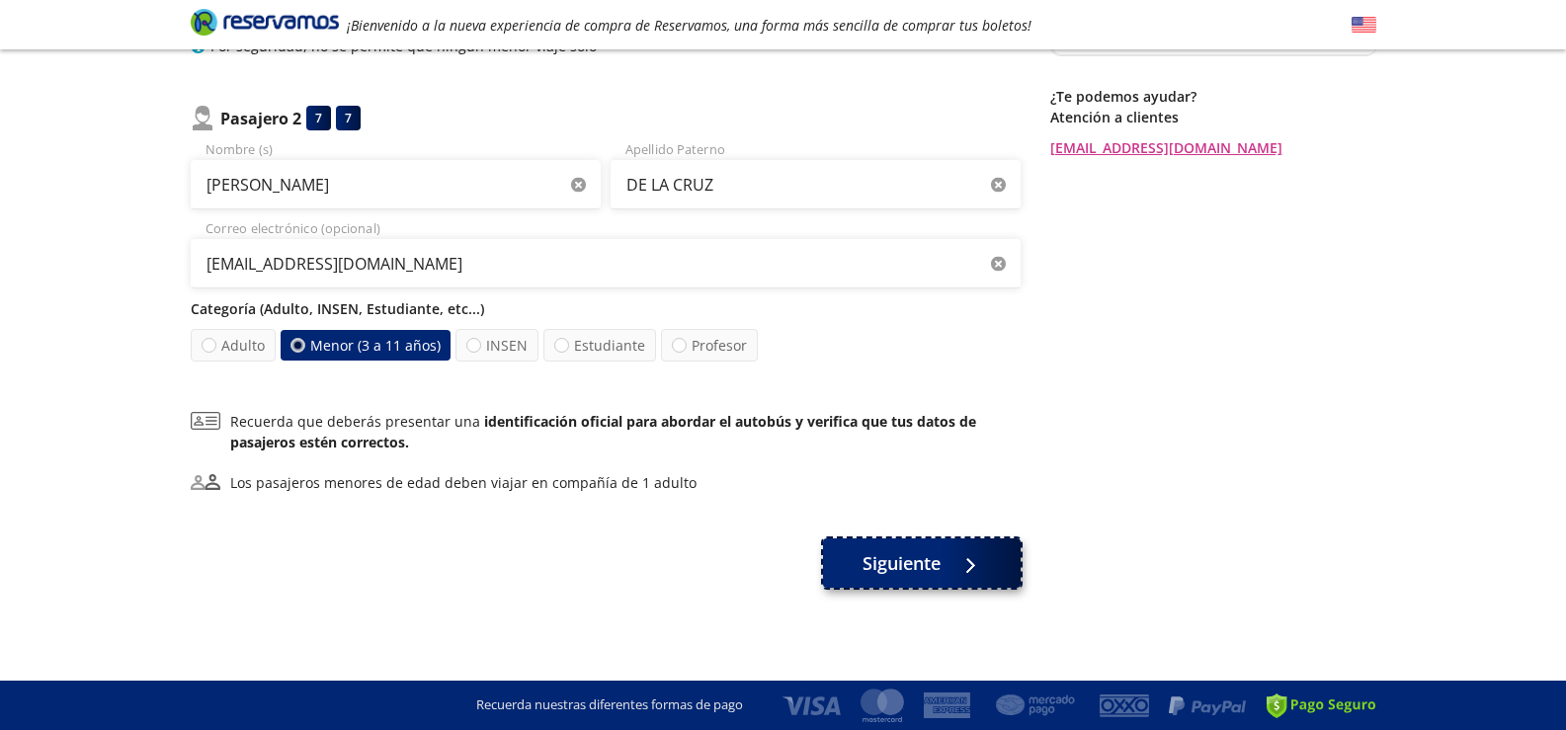
click at [858, 565] on button "Siguiente" at bounding box center [922, 563] width 198 height 49
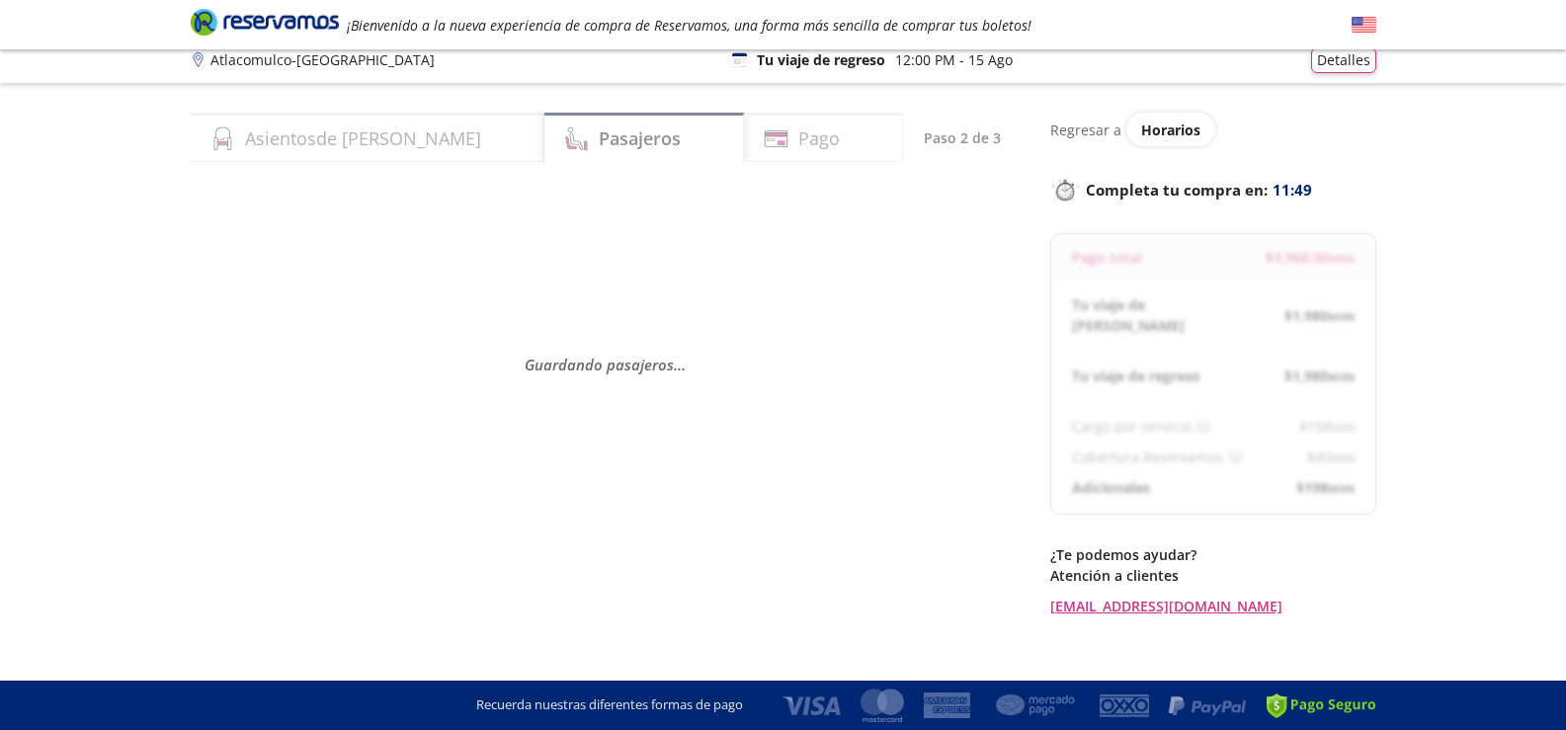
scroll to position [17, 0]
select select "MX"
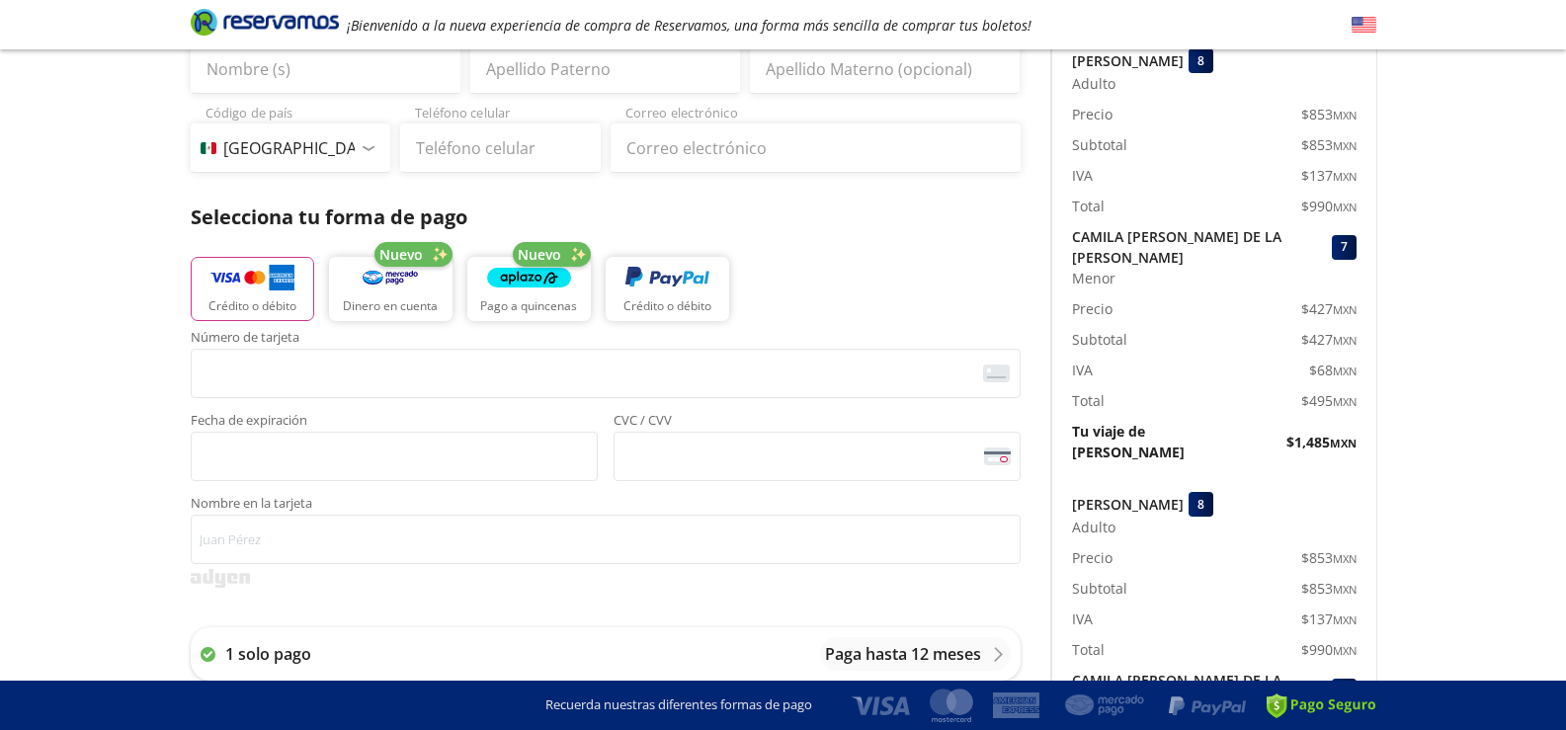
scroll to position [61, 0]
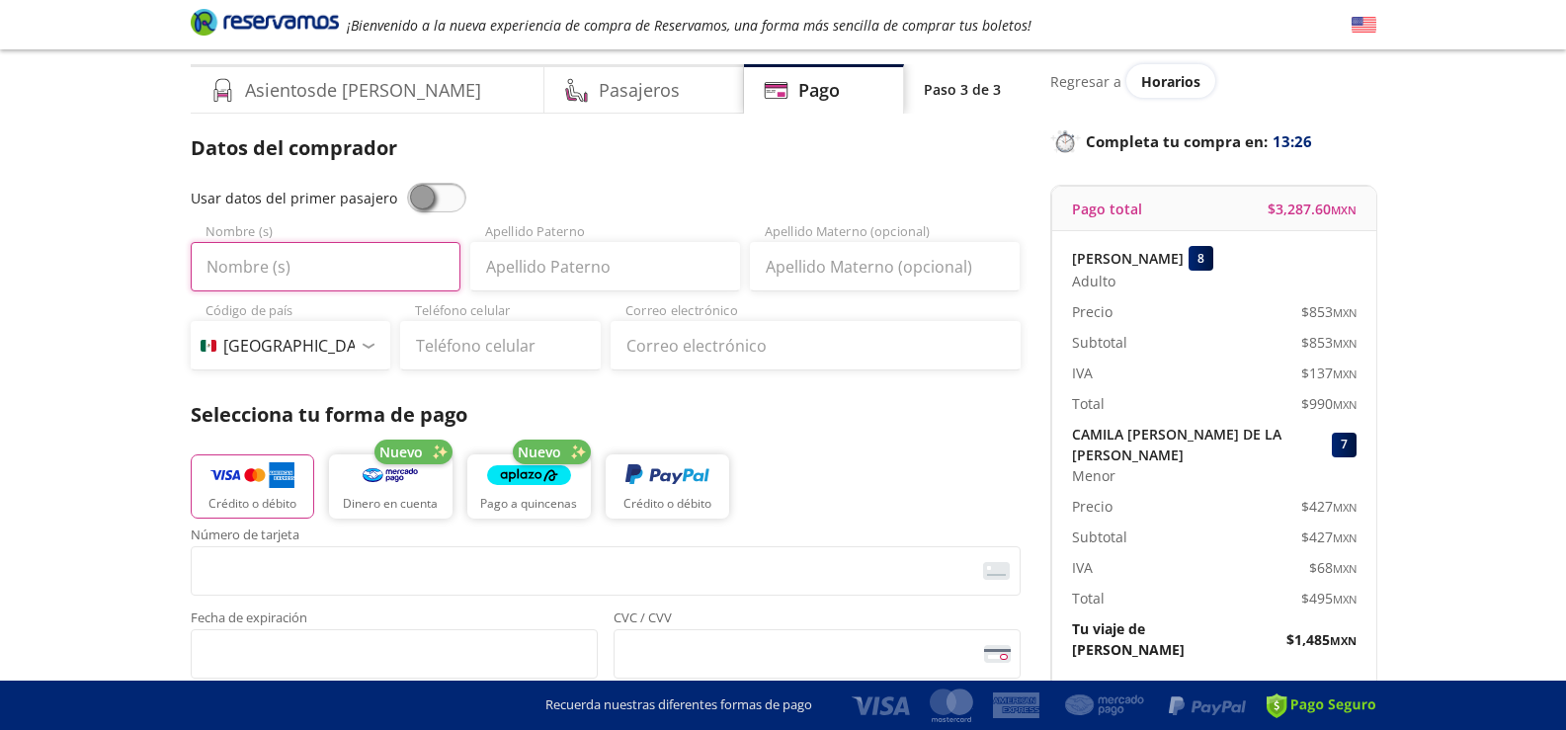
click at [251, 270] on input "Nombre (s)" at bounding box center [326, 266] width 270 height 49
type input "[PERSON_NAME]"
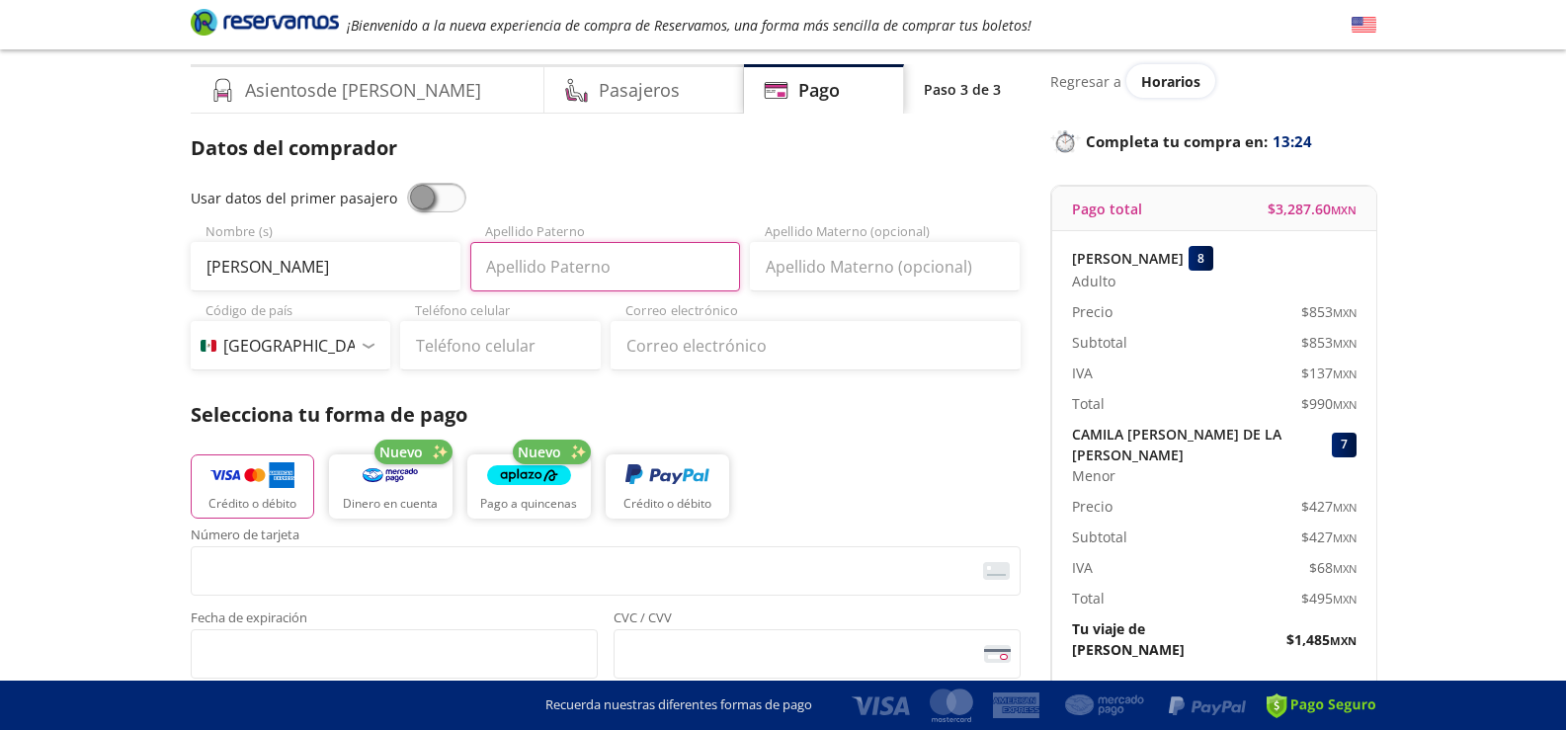
click at [548, 265] on input "Apellido Paterno" at bounding box center [605, 266] width 270 height 49
type input "c"
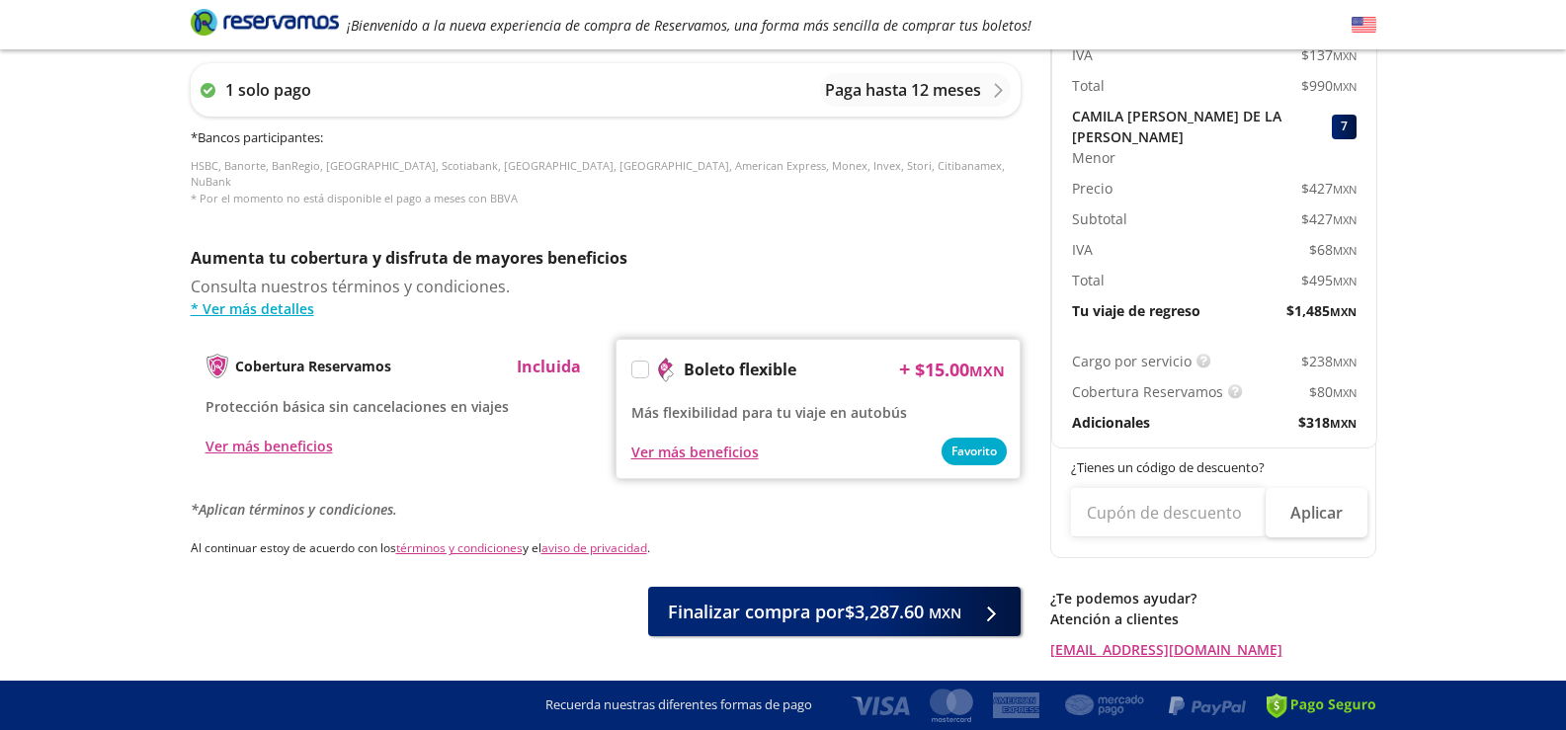
scroll to position [852, 0]
